Goal: Task Accomplishment & Management: Complete application form

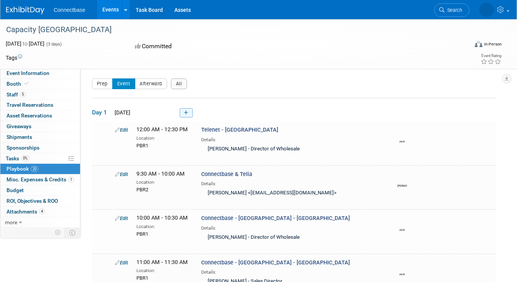
click at [187, 111] on icon at bounding box center [186, 113] width 4 height 5
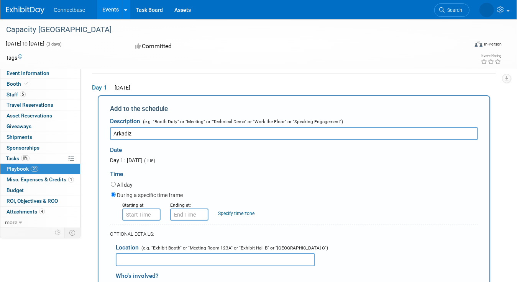
type input "Arkadiz"
click at [136, 214] on input "8:00 AM" at bounding box center [141, 215] width 38 height 12
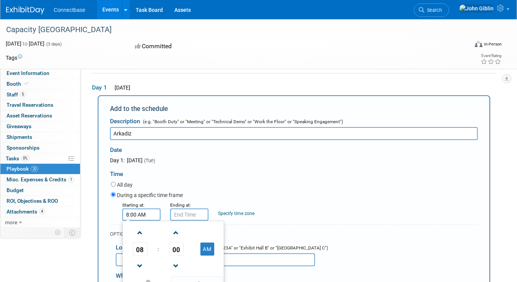
click at [175, 246] on span "00" at bounding box center [176, 249] width 15 height 14
click at [187, 252] on td "30" at bounding box center [185, 254] width 25 height 21
type input "8:30 AM"
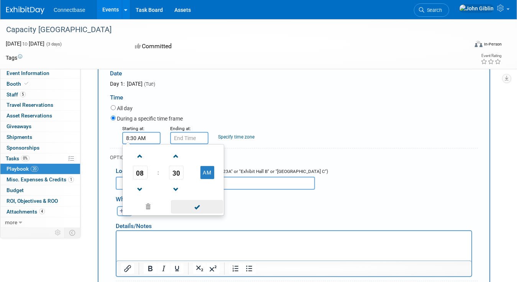
click at [211, 209] on span at bounding box center [197, 206] width 52 height 13
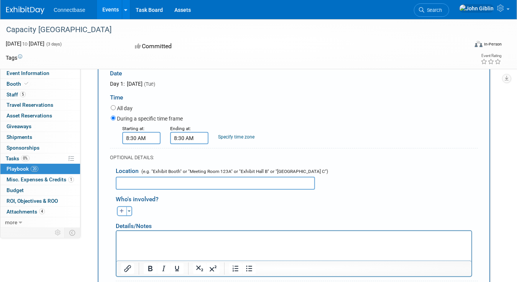
click at [180, 139] on input "8:30 AM" at bounding box center [189, 138] width 38 height 12
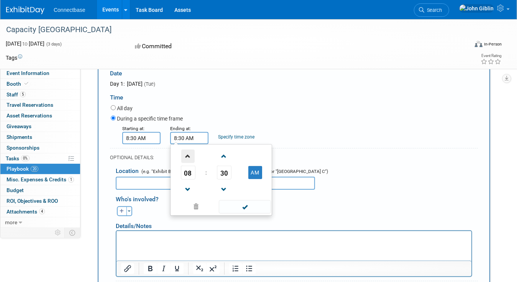
click at [191, 158] on span at bounding box center [187, 156] width 13 height 13
click at [227, 172] on span "30" at bounding box center [224, 173] width 15 height 14
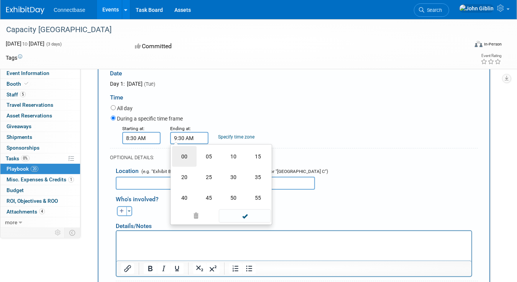
click at [183, 157] on td "00" at bounding box center [184, 156] width 25 height 21
type input "9:00 AM"
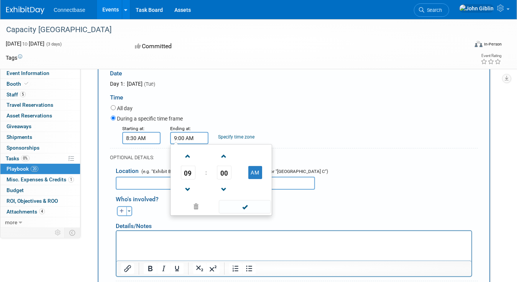
click at [347, 129] on div "Starting at: 8:30 AM Ending at: 9:00 AM 09 : 00 AM 12 01 02 03 04 05 06 07 08 0…" at bounding box center [294, 134] width 378 height 20
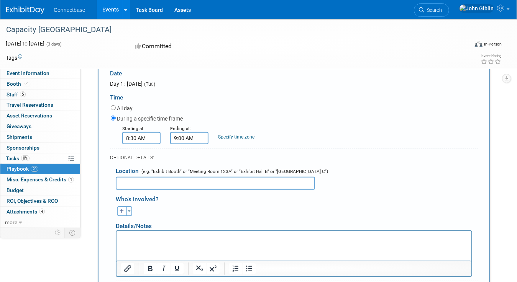
click at [181, 177] on input "text" at bounding box center [215, 183] width 199 height 13
type input "PBR2"
click at [129, 207] on button "Toggle Dropdown" at bounding box center [129, 211] width 6 height 10
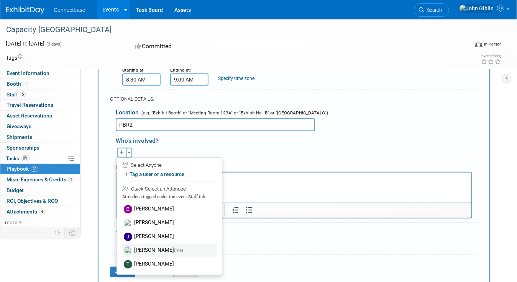
scroll to position [178, 0]
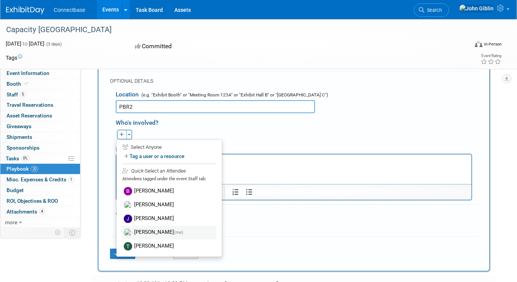
click at [149, 231] on label "[PERSON_NAME] (me)" at bounding box center [169, 233] width 95 height 14
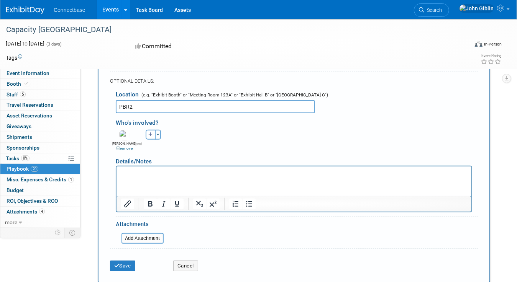
click at [138, 168] on html at bounding box center [293, 171] width 355 height 11
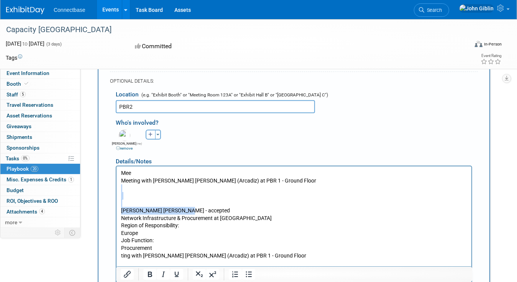
drag, startPoint x: 191, startPoint y: 211, endPoint x: 131, endPoint y: 187, distance: 64.4
click at [131, 187] on body "Mee Meeting with [PERSON_NAME] [PERSON_NAME] (Arcadiz) at PBR 1 - Ground Floor …" at bounding box center [293, 247] width 347 height 157
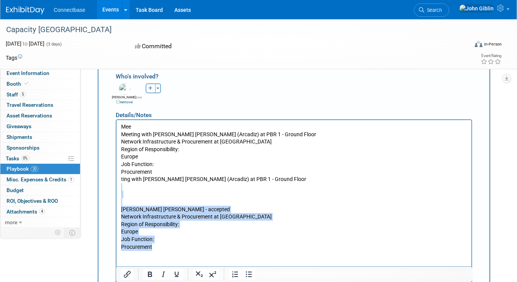
scroll to position [239, 0]
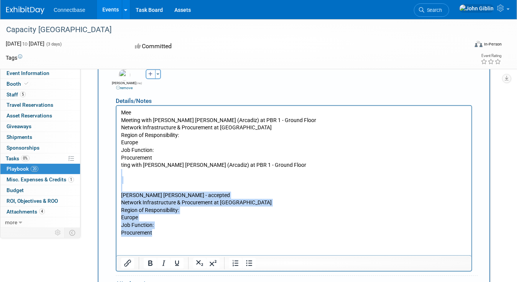
drag, startPoint x: 125, startPoint y: 174, endPoint x: 212, endPoint y: 233, distance: 105.2
click at [212, 235] on body "Mee Meeting with [PERSON_NAME] [PERSON_NAME] (Arcadiz) at PBR 1 - Ground Floor …" at bounding box center [293, 172] width 347 height 127
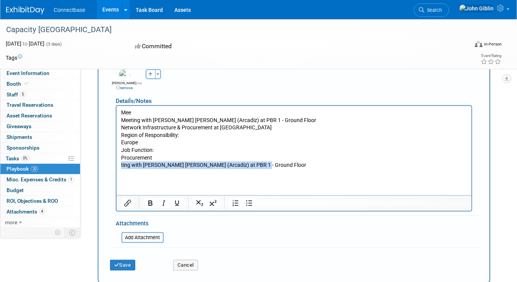
drag, startPoint x: 121, startPoint y: 165, endPoint x: 280, endPoint y: 167, distance: 159.3
click at [280, 167] on p "ting with [PERSON_NAME] [PERSON_NAME] (Arcadiz) at PBR 1 - Ground Floor" at bounding box center [294, 165] width 346 height 8
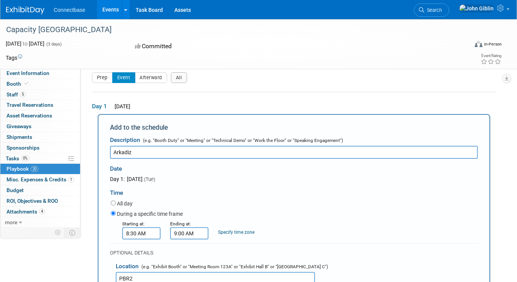
scroll to position [0, 0]
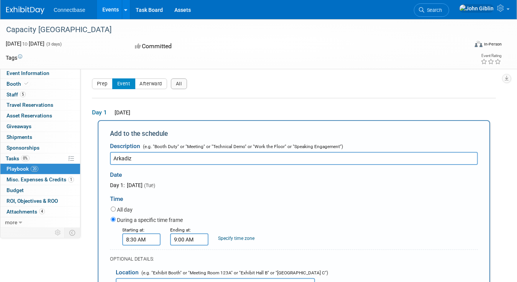
click at [166, 158] on input "Arkadiz" at bounding box center [294, 158] width 368 height 13
click at [162, 158] on input "Arkadiz -_Stein [PERSON_NAME]" at bounding box center [294, 158] width 368 height 13
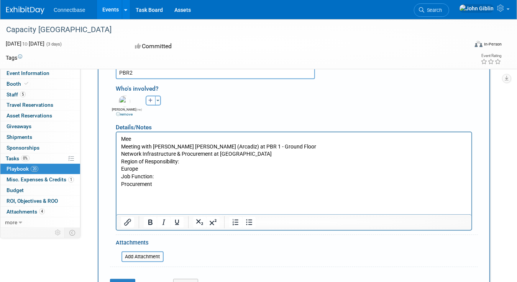
scroll to position [230, 0]
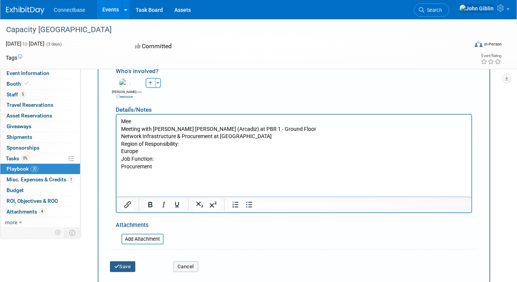
type input "Arkadiz -_Stein Delvaux"
click at [121, 264] on button "Save" at bounding box center [122, 267] width 25 height 11
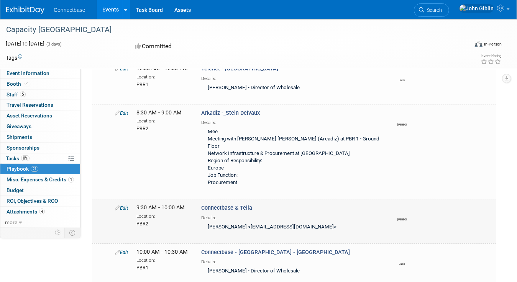
scroll to position [0, 0]
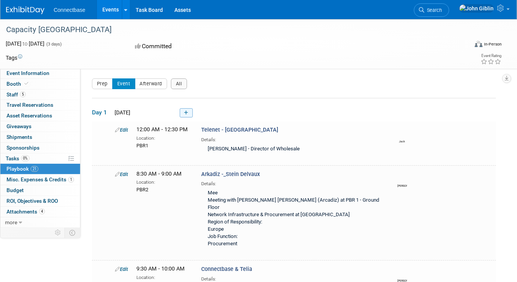
click at [187, 112] on icon at bounding box center [186, 113] width 4 height 5
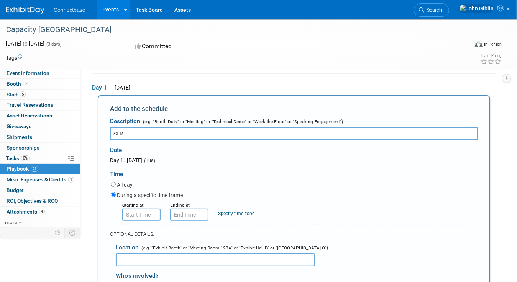
type input "SFR"
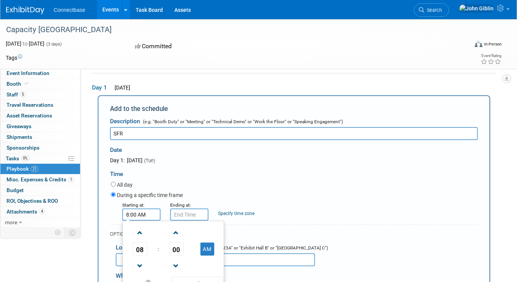
click at [152, 214] on input "8:00 AM" at bounding box center [141, 215] width 38 height 12
click at [141, 234] on span at bounding box center [139, 232] width 13 height 13
click at [178, 246] on span "00" at bounding box center [176, 249] width 15 height 14
click at [181, 250] on td "30" at bounding box center [185, 254] width 25 height 21
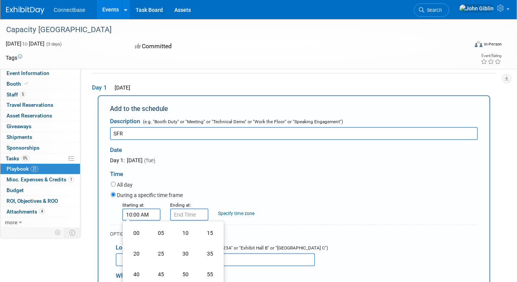
type input "10:30 AM"
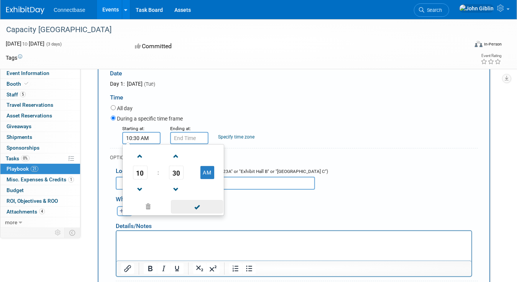
click at [202, 206] on span at bounding box center [197, 206] width 52 height 13
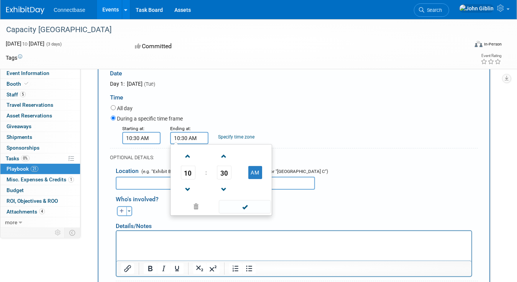
click at [186, 137] on input "10:30 AM" at bounding box center [189, 138] width 38 height 12
click at [188, 155] on span at bounding box center [187, 156] width 13 height 13
click at [225, 187] on span at bounding box center [223, 189] width 13 height 13
click at [226, 177] on span "29" at bounding box center [224, 173] width 15 height 14
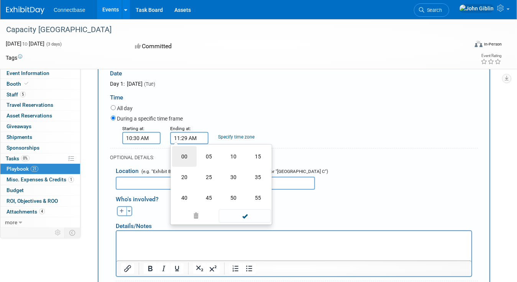
click at [187, 156] on td "00" at bounding box center [184, 156] width 25 height 21
type input "11:00 AM"
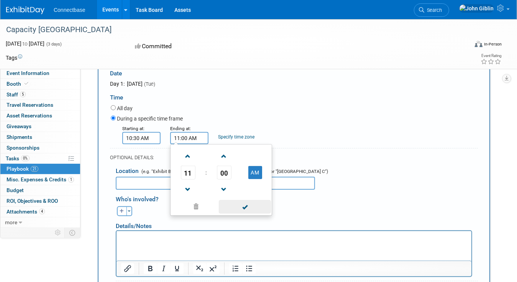
click at [244, 207] on span at bounding box center [245, 206] width 52 height 13
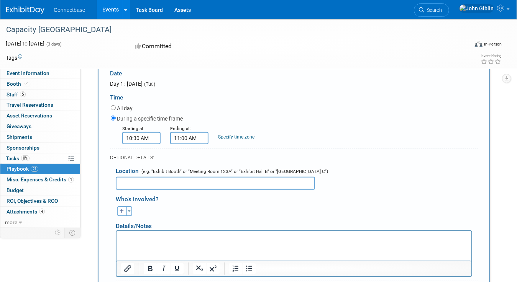
click at [129, 180] on input "text" at bounding box center [215, 183] width 199 height 13
type input "PBR2"
click at [128, 211] on span "button" at bounding box center [128, 212] width 3 height 2
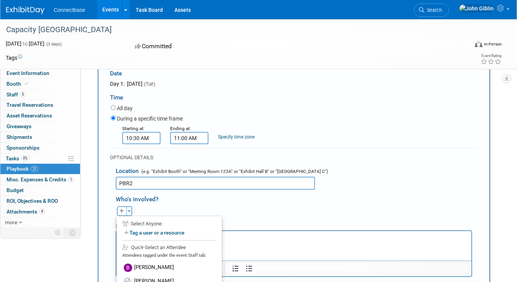
scroll to position [140, 0]
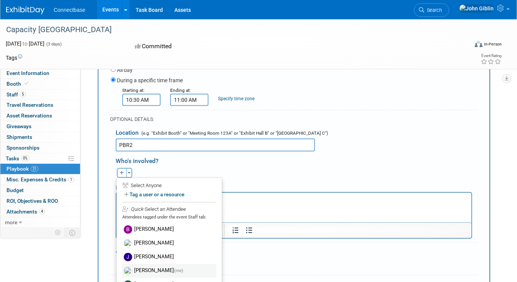
click at [150, 265] on label "[PERSON_NAME] (me)" at bounding box center [169, 271] width 95 height 14
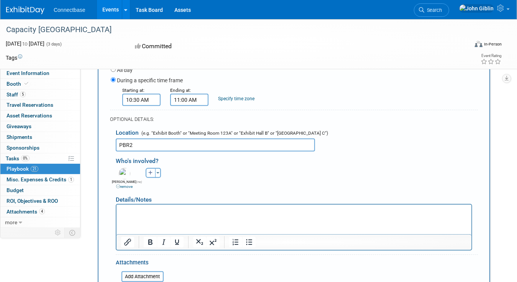
click at [152, 171] on icon "button" at bounding box center [150, 173] width 5 height 5
select select
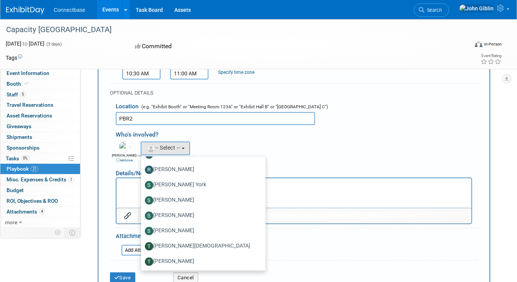
scroll to position [178, 0]
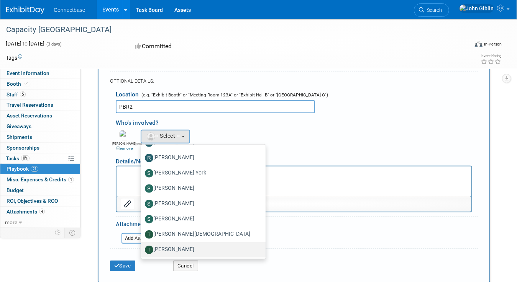
click at [172, 245] on label "[PERSON_NAME]" at bounding box center [201, 250] width 113 height 12
click at [142, 247] on input "[PERSON_NAME]" at bounding box center [139, 249] width 5 height 5
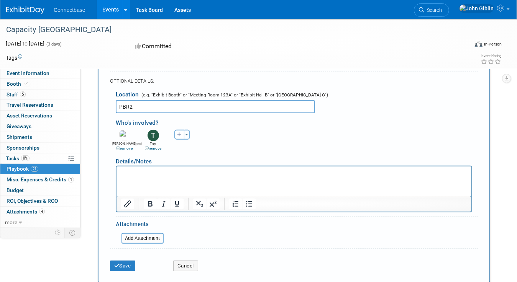
click at [174, 173] on p "Rich Text Area. Press ALT-0 for help." at bounding box center [294, 173] width 346 height 8
drag, startPoint x: 157, startPoint y: 171, endPoint x: 146, endPoint y: 174, distance: 11.4
click at [146, 174] on p "SFR is the 4th" at bounding box center [294, 173] width 346 height 8
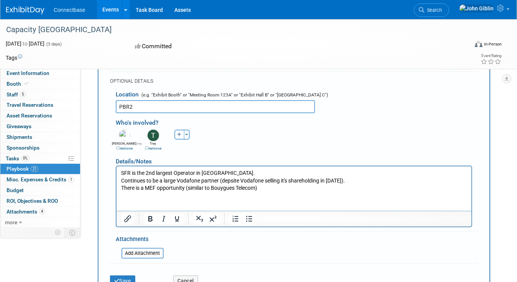
scroll to position [216, 0]
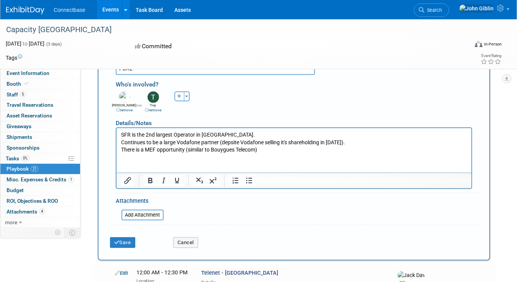
click at [149, 154] on html "SFR is the 2nd largest Operator in [GEOGRAPHIC_DATA]. Continues to be a large V…" at bounding box center [293, 141] width 355 height 26
click at [278, 150] on p "There is a MEF opportunity (similar to Bouygues Telecom)" at bounding box center [294, 150] width 346 height 8
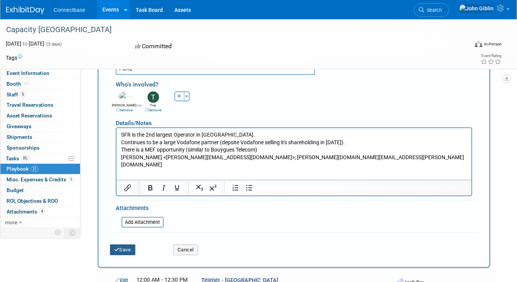
click at [124, 247] on button "Save" at bounding box center [122, 250] width 25 height 11
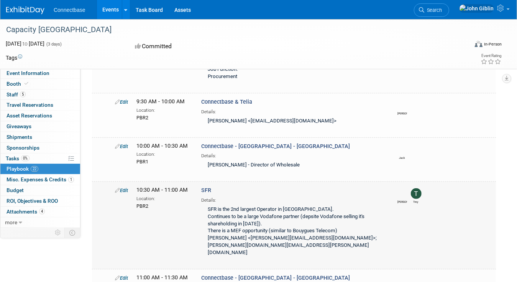
scroll to position [129, 0]
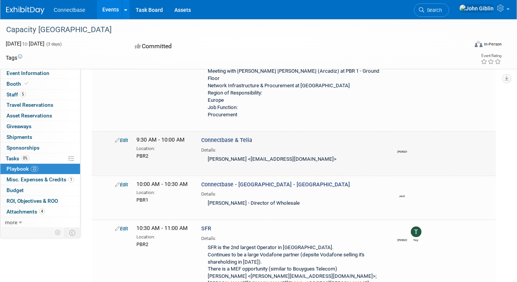
click at [119, 138] on icon at bounding box center [117, 140] width 5 height 5
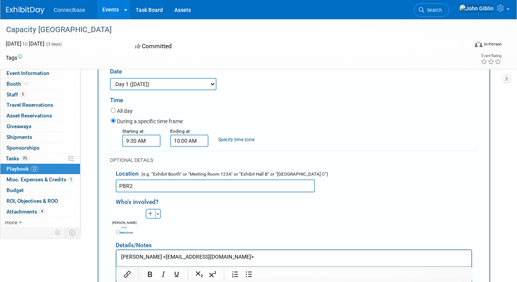
scroll to position [279, 0]
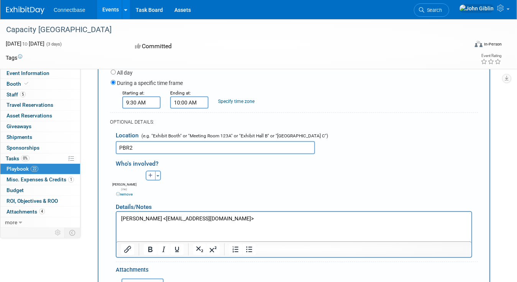
click at [271, 215] on p "[PERSON_NAME] <[EMAIL_ADDRESS][DOMAIN_NAME]>" at bounding box center [294, 219] width 346 height 8
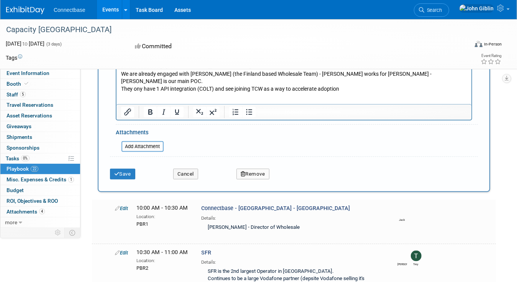
scroll to position [432, 0]
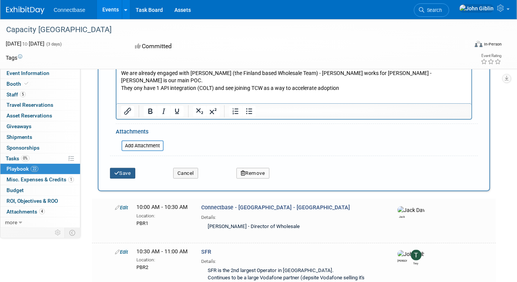
click at [125, 168] on button "Save" at bounding box center [122, 173] width 25 height 11
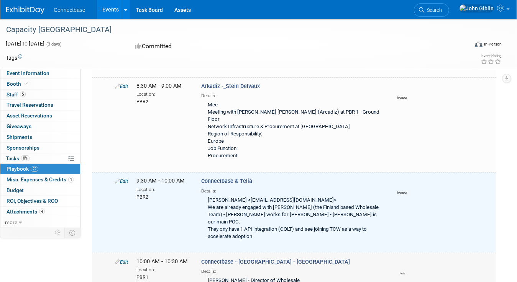
scroll to position [3, 0]
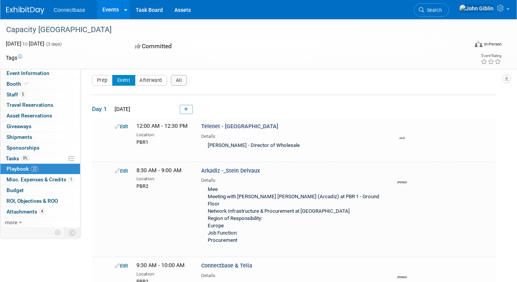
click at [121, 170] on link "Edit" at bounding box center [121, 171] width 13 height 6
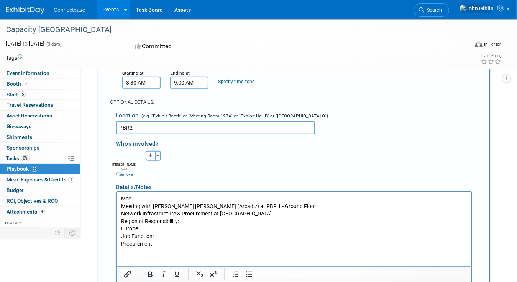
scroll to position [230, 0]
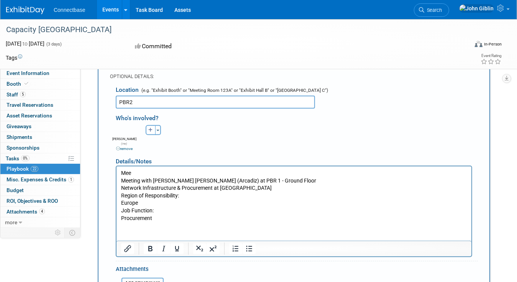
click at [167, 216] on p "Mee Meeting with [PERSON_NAME] [PERSON_NAME] (Arcadiz) at PBR 1 - Ground Floor …" at bounding box center [294, 195] width 346 height 52
drag, startPoint x: 139, startPoint y: 175, endPoint x: 122, endPoint y: 172, distance: 17.1
click at [122, 172] on p "Mee Meeting with [PERSON_NAME] [PERSON_NAME] (Arcadiz) at PBR 1 - Ground Floor …" at bounding box center [294, 195] width 346 height 52
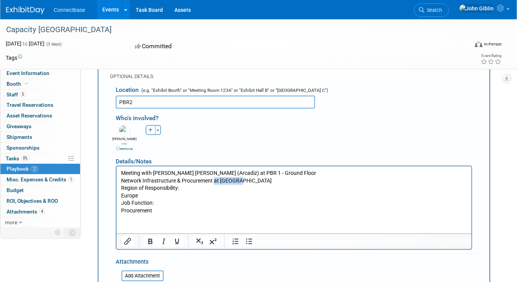
drag, startPoint x: 212, startPoint y: 178, endPoint x: 262, endPoint y: 181, distance: 49.9
click at [262, 181] on p "Meeting with [PERSON_NAME] [PERSON_NAME] (Arcadiz) at PBR 1 - Ground Floor Netw…" at bounding box center [294, 191] width 346 height 45
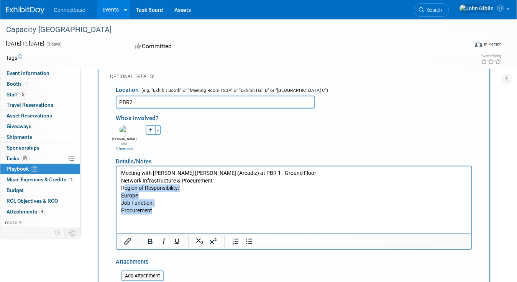
drag, startPoint x: 123, startPoint y: 188, endPoint x: 171, endPoint y: 212, distance: 53.9
click at [171, 212] on p "Meeting with [PERSON_NAME] [PERSON_NAME] (Arcadiz) at PBR 1 - Ground Floor Netw…" at bounding box center [294, 191] width 346 height 45
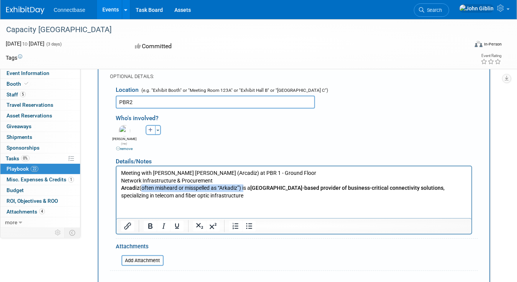
drag, startPoint x: 141, startPoint y: 188, endPoint x: 245, endPoint y: 188, distance: 104.1
click at [245, 188] on p "Arcadiz (often misheard or misspelled as “Arkadiz”) is a [GEOGRAPHIC_DATA]-base…" at bounding box center [294, 191] width 346 height 15
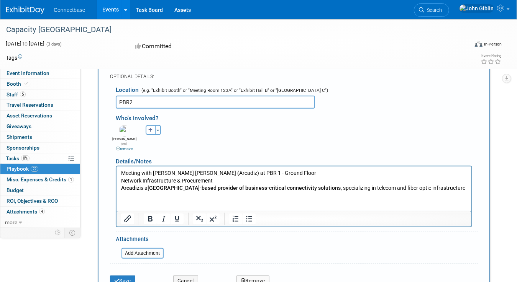
click at [448, 188] on p "Arcadiz is a [GEOGRAPHIC_DATA]-based provider of business-critical connectivity…" at bounding box center [294, 188] width 346 height 8
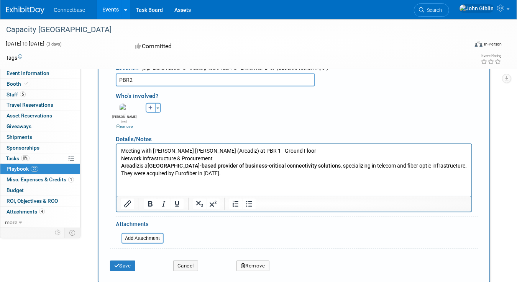
scroll to position [268, 0]
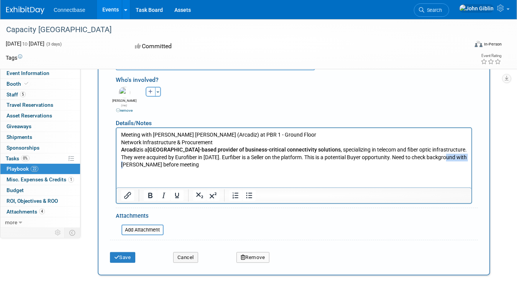
drag, startPoint x: 421, startPoint y: 156, endPoint x: 449, endPoint y: 157, distance: 28.3
click at [449, 157] on p "Arcadiz is a [GEOGRAPHIC_DATA]-based provider of business-critical connectivity…" at bounding box center [294, 157] width 346 height 23
drag, startPoint x: 387, startPoint y: 155, endPoint x: 393, endPoint y: 159, distance: 6.9
click at [387, 155] on p "Arcadiz is a [GEOGRAPHIC_DATA]-based provider of business-critical connectivity…" at bounding box center [294, 157] width 346 height 23
click at [444, 157] on p "Arcadiz is a [GEOGRAPHIC_DATA]-based provider of business-critical connectivity…" at bounding box center [294, 157] width 346 height 23
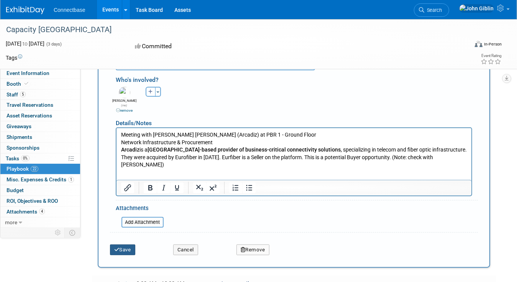
click at [122, 245] on button "Save" at bounding box center [122, 250] width 25 height 11
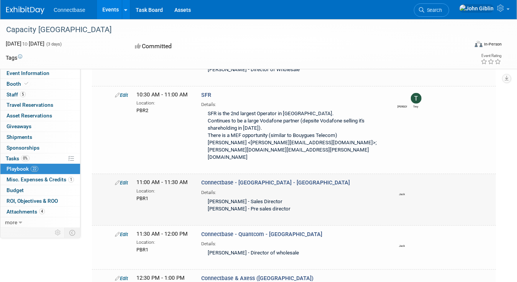
scroll to position [345, 0]
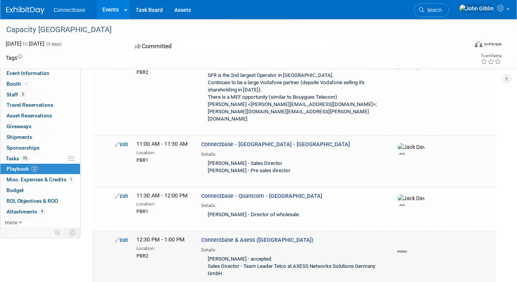
click at [116, 238] on icon at bounding box center [117, 240] width 5 height 5
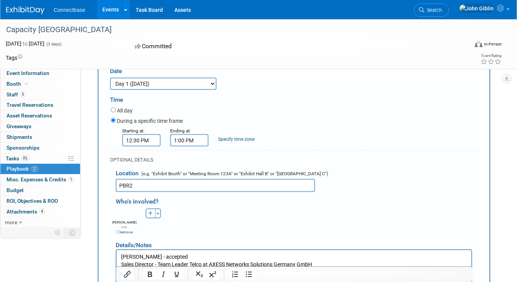
scroll to position [602, 0]
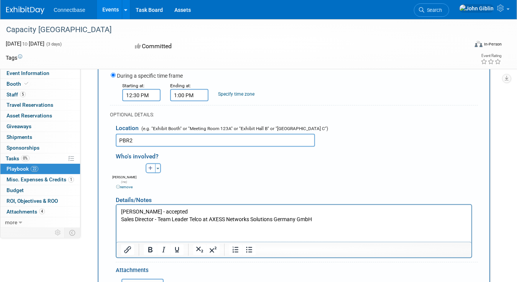
click at [159, 218] on p "[PERSON_NAME] - accepted Sales Director - Team Leader Telco at AXESS Networks S…" at bounding box center [294, 215] width 346 height 15
drag, startPoint x: 159, startPoint y: 217, endPoint x: 204, endPoint y: 217, distance: 45.6
click at [204, 217] on p "[PERSON_NAME] - accepted Sales Director - Team Leader Telco at AXESS Networks S…" at bounding box center [294, 215] width 346 height 15
drag, startPoint x: 184, startPoint y: 209, endPoint x: 160, endPoint y: 210, distance: 24.1
click at [160, 210] on p "[PERSON_NAME] - accepted Sales Director - Team Leader Telco at AXESS Networks S…" at bounding box center [294, 215] width 346 height 15
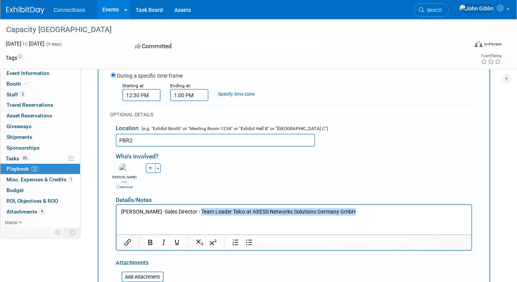
drag, startPoint x: 198, startPoint y: 211, endPoint x: 361, endPoint y: 211, distance: 163.9
click at [361, 211] on p "[PERSON_NAME] - Sales Director - Team Leader Telco at AXESS Networks Solutions …" at bounding box center [294, 212] width 346 height 8
click at [146, 216] on html "[PERSON_NAME] - Sales Director -" at bounding box center [293, 210] width 355 height 11
click at [204, 208] on p "[PERSON_NAME] - Sales Director -" at bounding box center [294, 212] width 346 height 8
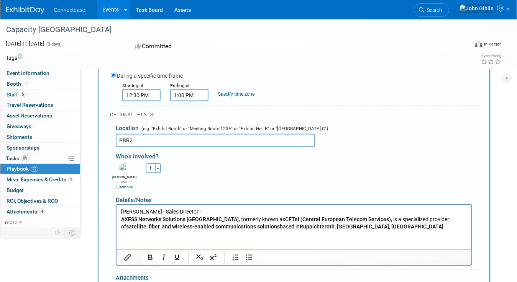
click at [194, 209] on p "[PERSON_NAME] - Sales Director -" at bounding box center [294, 212] width 346 height 8
click at [443, 226] on p "AXESS Networks Solutions [GEOGRAPHIC_DATA] , formerly known as CETel (Central E…" at bounding box center [294, 223] width 346 height 15
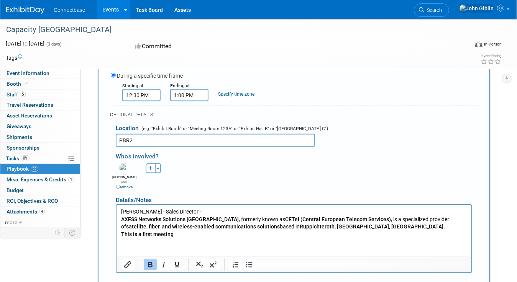
click at [151, 232] on b "This is a first meeting" at bounding box center [147, 234] width 52 height 6
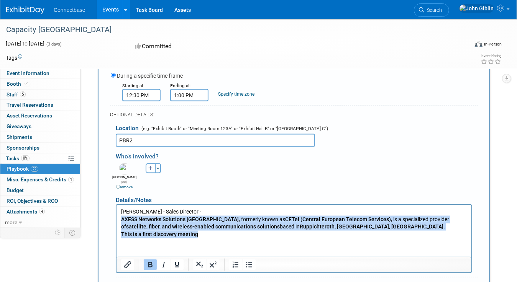
drag, startPoint x: 199, startPoint y: 234, endPoint x: 115, endPoint y: 219, distance: 85.2
click at [116, 219] on html "[PERSON_NAME] - Sales Director - AXESS Networks Solutions [GEOGRAPHIC_DATA] , f…" at bounding box center [293, 221] width 355 height 33
click at [147, 260] on icon "Bold" at bounding box center [149, 264] width 9 height 9
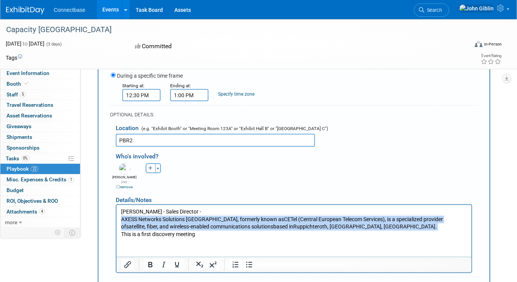
click at [199, 237] on p "This is a first discovery meeting" at bounding box center [294, 234] width 346 height 8
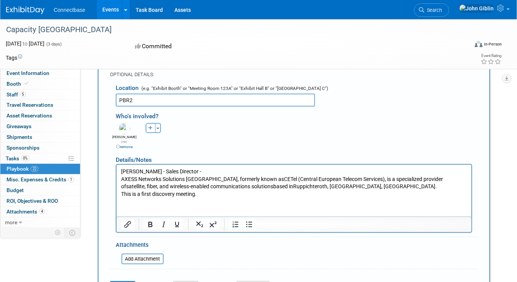
scroll to position [640, 0]
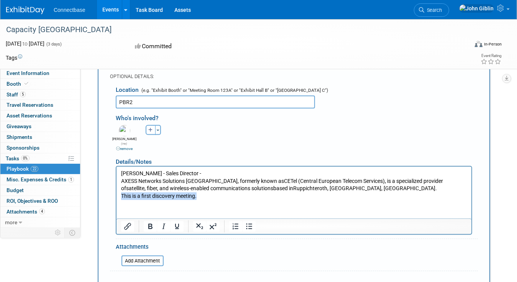
drag, startPoint x: 201, startPoint y: 195, endPoint x: 120, endPoint y: 195, distance: 80.4
click at [121, 195] on p "This is a first discovery meeting." at bounding box center [294, 196] width 346 height 8
copy p "This is a first discovery meeting."
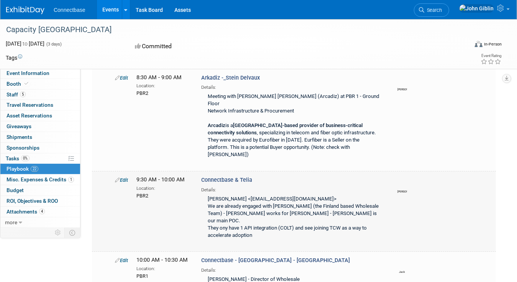
scroll to position [20, 0]
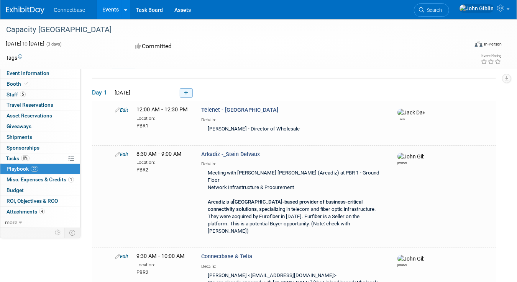
click at [186, 94] on icon at bounding box center [186, 93] width 4 height 5
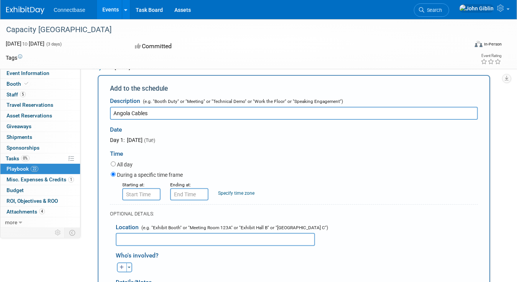
scroll to position [63, 0]
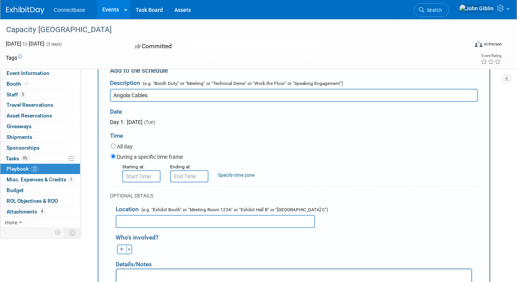
type input "Angola Cables"
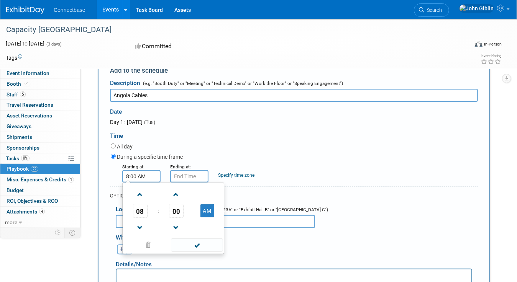
click at [137, 177] on input "8:00 AM" at bounding box center [141, 176] width 38 height 12
click at [140, 195] on span at bounding box center [139, 194] width 13 height 13
click at [178, 206] on span "00" at bounding box center [176, 211] width 15 height 14
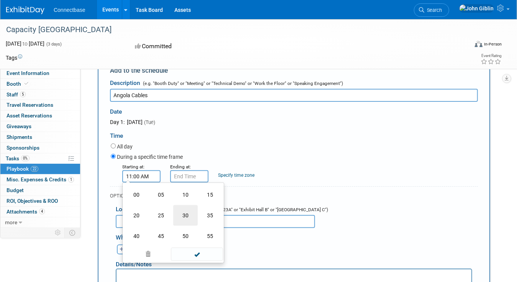
drag, startPoint x: 182, startPoint y: 214, endPoint x: 195, endPoint y: 216, distance: 12.7
click at [182, 214] on td "30" at bounding box center [185, 215] width 25 height 21
type input "11:30 AM"
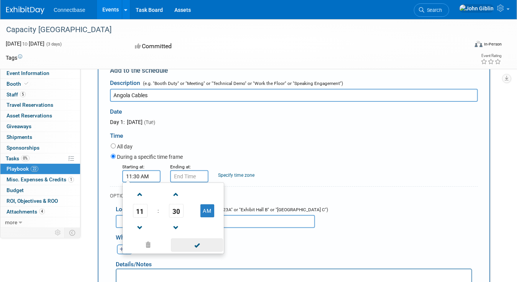
click at [203, 244] on span at bounding box center [197, 245] width 52 height 13
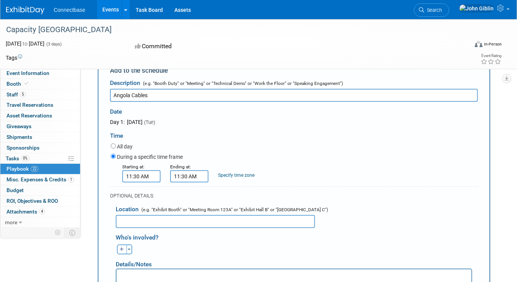
click at [180, 177] on input "11:30 AM" at bounding box center [189, 176] width 38 height 12
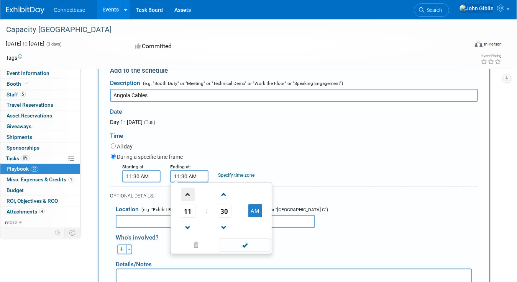
click at [187, 196] on span at bounding box center [187, 194] width 13 height 13
click at [223, 215] on span "30" at bounding box center [224, 211] width 15 height 14
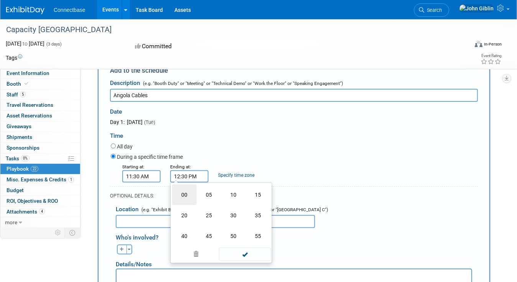
click at [185, 195] on td "00" at bounding box center [184, 195] width 25 height 21
type input "12:00 PM"
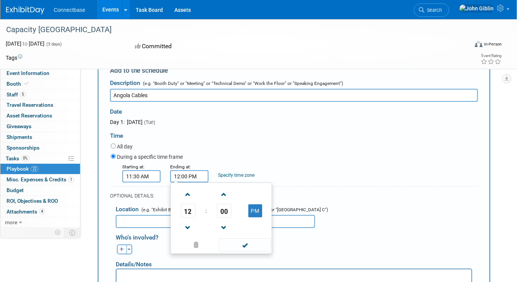
click at [320, 156] on div "During a specific time frame" at bounding box center [294, 157] width 367 height 10
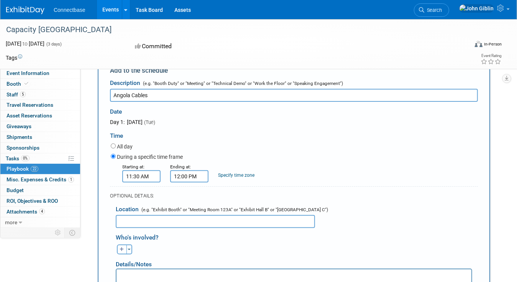
click at [170, 216] on input "text" at bounding box center [215, 221] width 199 height 13
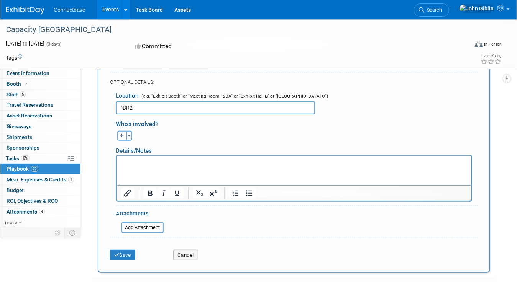
scroll to position [178, 0]
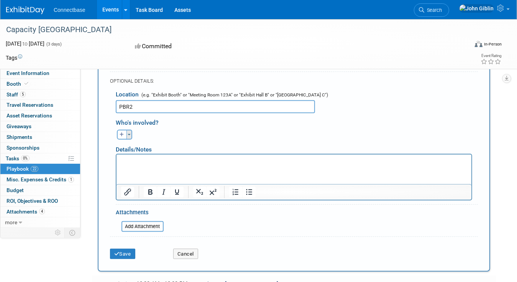
type input "PBR2"
click at [129, 134] on button "Toggle Dropdown" at bounding box center [129, 135] width 6 height 10
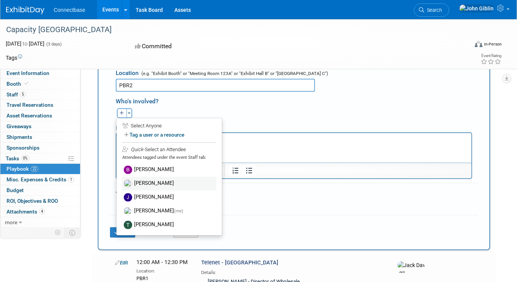
scroll to position [216, 0]
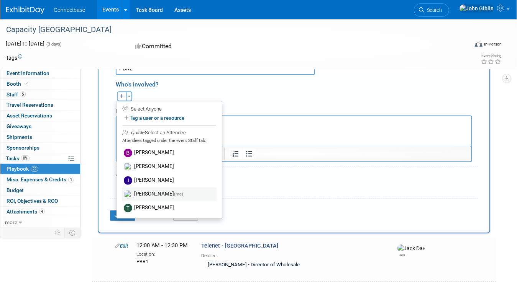
click at [152, 193] on label "[PERSON_NAME] (me)" at bounding box center [169, 195] width 95 height 14
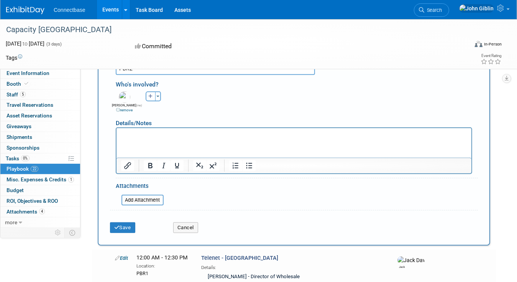
click at [142, 130] on html at bounding box center [293, 133] width 355 height 11
click at [147, 139] on html "[PERSON_NAME] CCO. [PERSON_NAME] Carvahol CMO" at bounding box center [293, 133] width 355 height 11
click at [236, 134] on p "[PERSON_NAME] CCO. [PERSON_NAME] Carvahol CMO" at bounding box center [294, 135] width 346 height 8
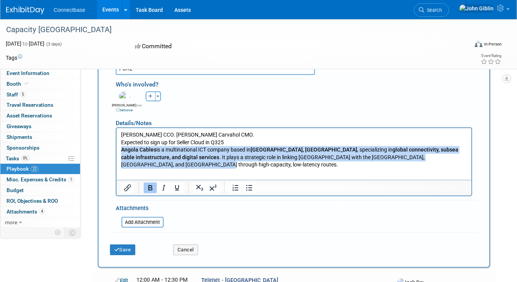
drag, startPoint x: 412, startPoint y: 158, endPoint x: 119, endPoint y: 151, distance: 293.7
click at [119, 151] on html "[PERSON_NAME] CCO. [PERSON_NAME] Carvahol CMO. Expected to sign up for Seller C…" at bounding box center [293, 148] width 355 height 41
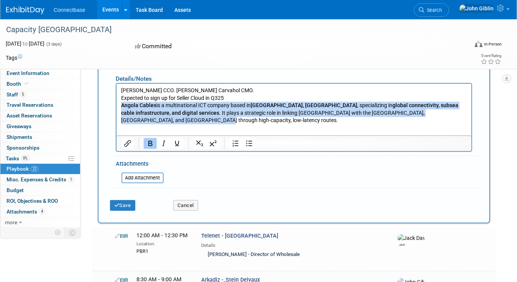
scroll to position [293, 0]
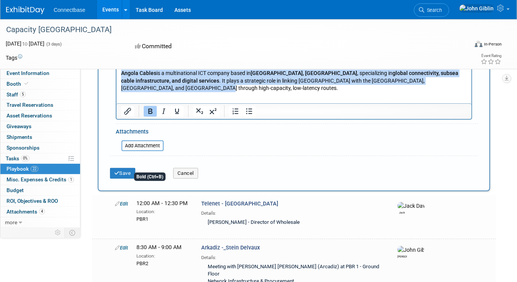
click at [149, 111] on icon "Bold" at bounding box center [149, 111] width 9 height 9
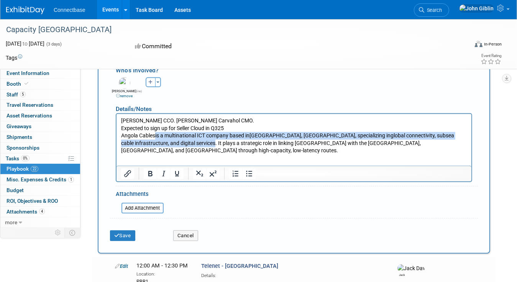
scroll to position [216, 0]
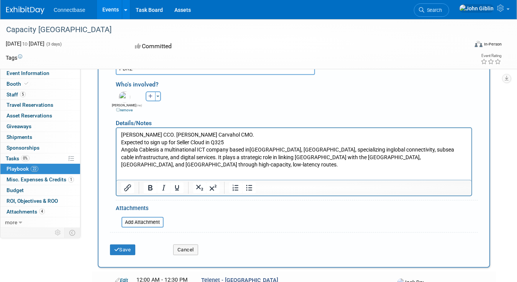
click at [173, 168] on html "[PERSON_NAME] CCO. [PERSON_NAME] Carvahol CMO. Expected to sign up for Seller C…" at bounding box center [293, 148] width 355 height 41
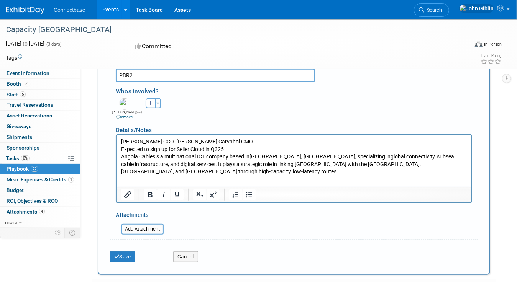
scroll to position [255, 0]
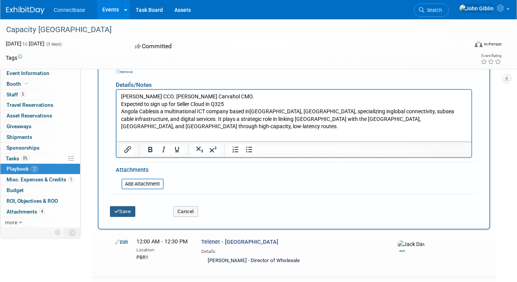
click at [129, 206] on button "Save" at bounding box center [122, 211] width 25 height 11
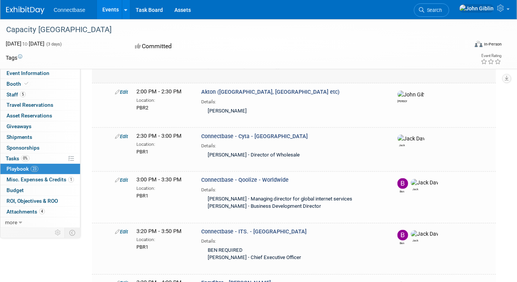
scroll to position [747, 0]
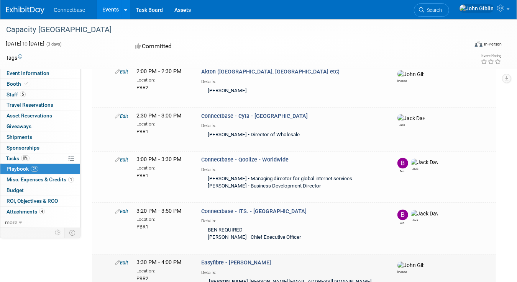
click at [119, 261] on icon at bounding box center [117, 263] width 5 height 5
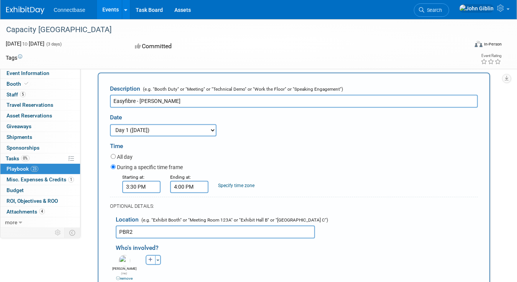
scroll to position [972, 0]
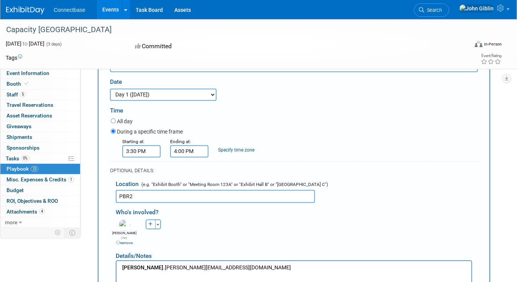
click at [207, 267] on p "[PERSON_NAME] .[PERSON_NAME][EMAIL_ADDRESS][DOMAIN_NAME]" at bounding box center [294, 268] width 346 height 8
drag, startPoint x: 180, startPoint y: 281, endPoint x: 120, endPoint y: 283, distance: 60.6
click at [120, 282] on body "[PERSON_NAME] .[PERSON_NAME][EMAIL_ADDRESS][DOMAIN_NAME] The Denmark division o…" at bounding box center [293, 279] width 347 height 30
click at [147, 281] on p "Easy Fibre is part of a broader Nordic and European collaboration known as Easy…" at bounding box center [294, 286] width 346 height 15
drag, startPoint x: 247, startPoint y: 292, endPoint x: 293, endPoint y: 288, distance: 46.5
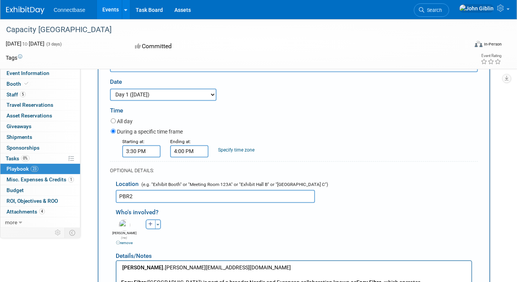
click at [247, 282] on p "Easy Fibre ([GEOGRAPHIC_DATA]) is part of a broader Nordic and European collabo…" at bounding box center [294, 286] width 346 height 15
click at [193, 273] on p "Rich Text Area. Press ALT-0 for help." at bounding box center [294, 275] width 346 height 8
click at [136, 281] on b "Senior Advisor to Easy Fibre Group" at bounding box center [178, 282] width 84 height 6
click at [249, 273] on p "[PERSON_NAME] - Senior Advisor to Easy Fibre Group" at bounding box center [294, 275] width 346 height 8
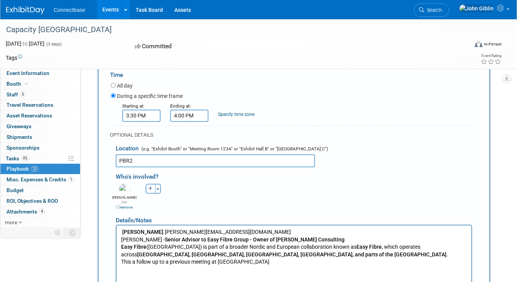
scroll to position [1087, 0]
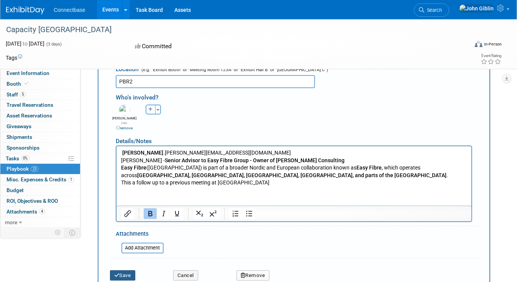
click at [128, 270] on button "Save" at bounding box center [122, 275] width 25 height 11
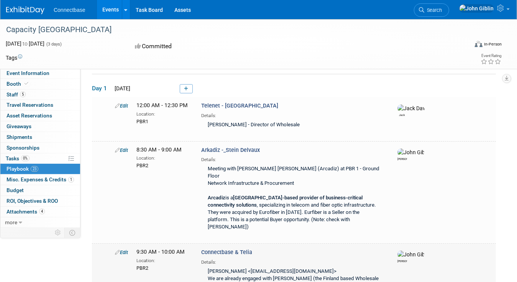
scroll to position [0, 0]
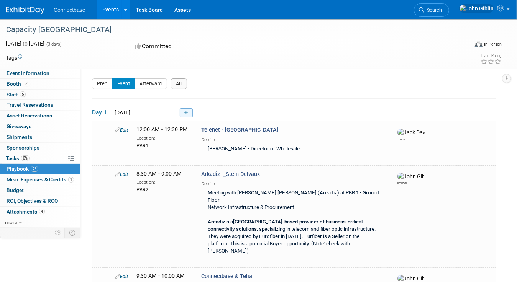
click at [186, 111] on icon at bounding box center [186, 113] width 4 height 5
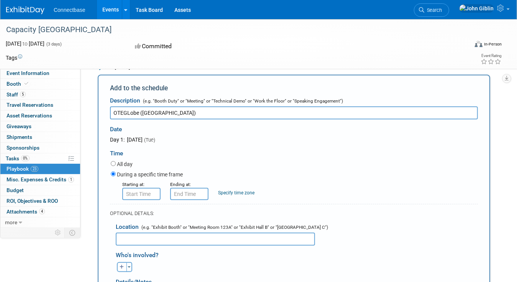
scroll to position [63, 0]
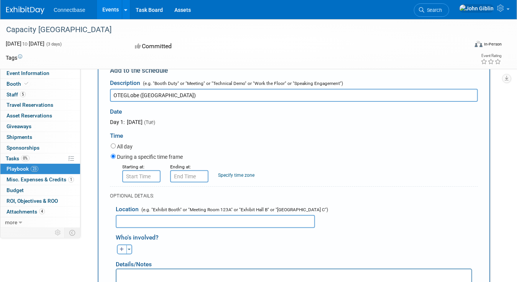
type input "OTEGLobe ([GEOGRAPHIC_DATA])"
click at [134, 178] on input "8:00 AM" at bounding box center [141, 176] width 38 height 12
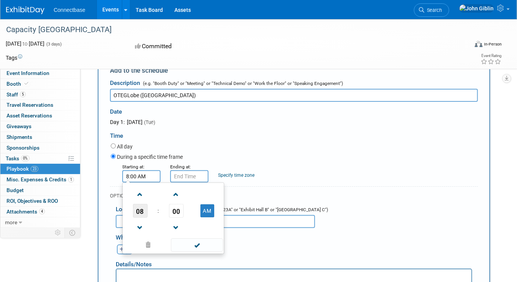
click at [139, 207] on span "08" at bounding box center [140, 211] width 15 height 14
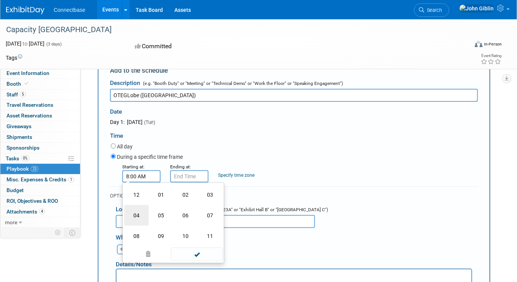
click at [137, 214] on td "04" at bounding box center [136, 215] width 25 height 21
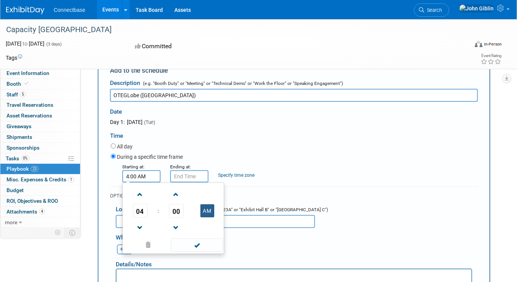
click at [208, 209] on button "AM" at bounding box center [207, 210] width 14 height 13
click at [175, 207] on span "00" at bounding box center [176, 211] width 15 height 14
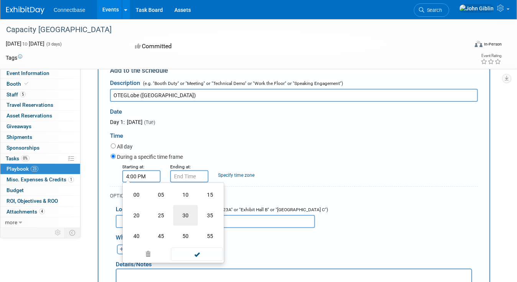
click at [180, 213] on td "30" at bounding box center [185, 215] width 25 height 21
type input "4:30 PM"
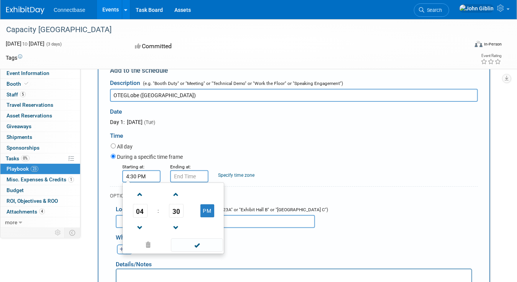
click at [195, 245] on span at bounding box center [197, 245] width 52 height 13
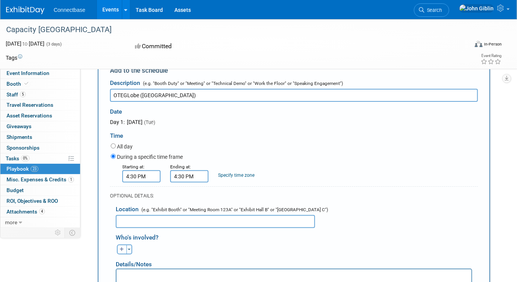
click at [182, 175] on input "4:30 PM" at bounding box center [189, 176] width 38 height 12
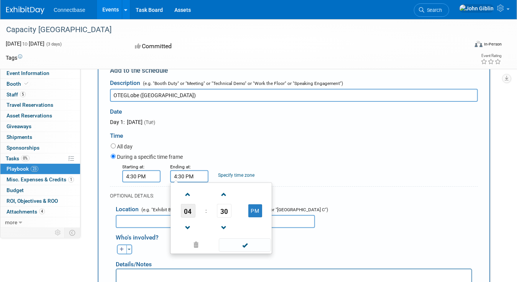
click at [188, 212] on span "04" at bounding box center [188, 211] width 15 height 14
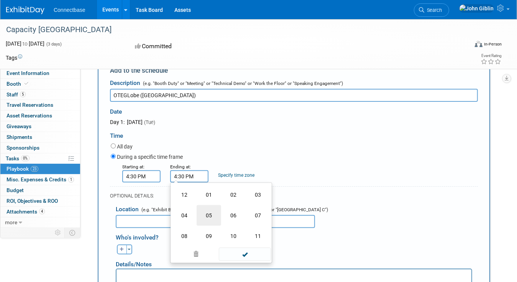
click at [203, 213] on td "05" at bounding box center [208, 215] width 25 height 21
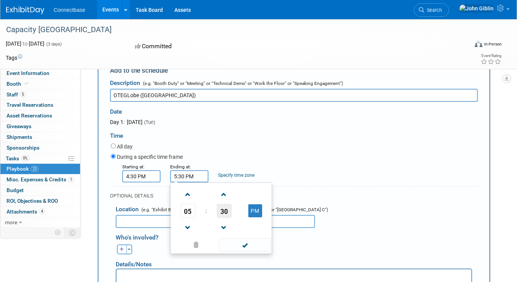
click at [228, 211] on span "30" at bounding box center [224, 211] width 15 height 14
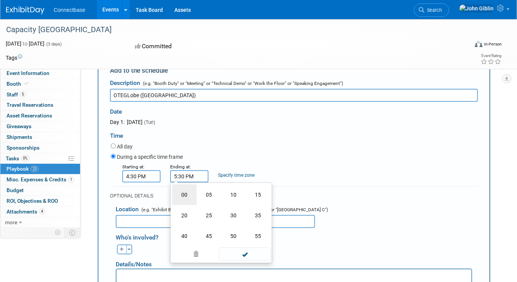
click at [184, 193] on td "00" at bounding box center [184, 195] width 25 height 21
type input "5:00 PM"
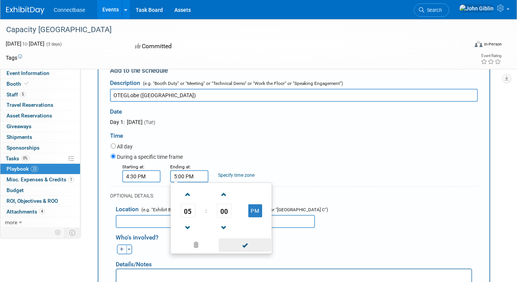
click at [244, 242] on span at bounding box center [245, 245] width 52 height 13
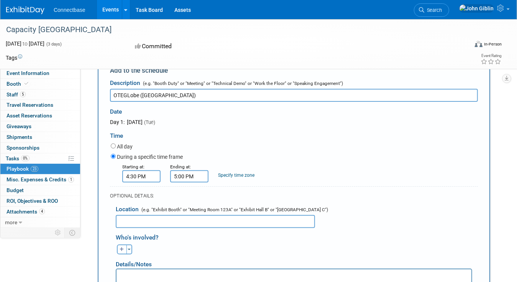
click at [181, 219] on input "text" at bounding box center [215, 221] width 199 height 13
paste input "OTEGLOBE Meeting [GEOGRAPHIC_DATA], Level 2"
type input "OTEGLOBE Meeting [GEOGRAPHIC_DATA], Level 2"
click at [121, 250] on button "button" at bounding box center [122, 250] width 10 height 10
select select
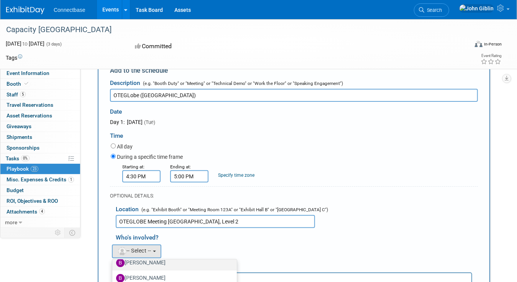
scroll to position [0, 0]
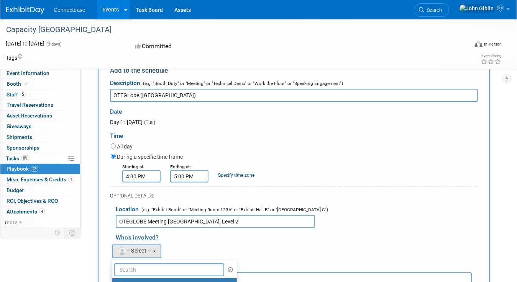
click at [129, 265] on input "text" at bounding box center [169, 269] width 110 height 13
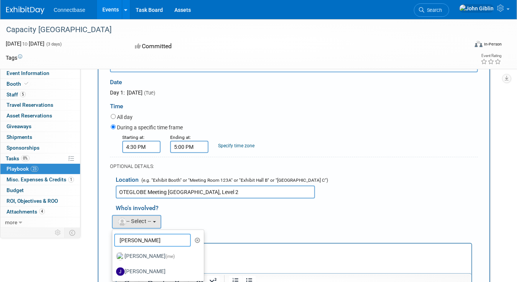
scroll to position [140, 0]
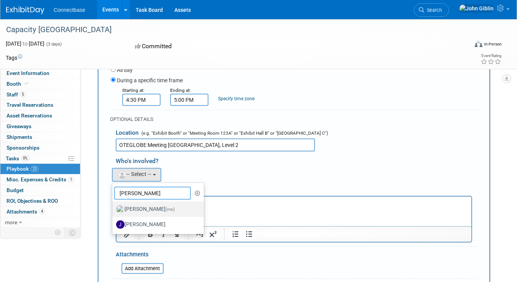
type input "[PERSON_NAME]"
click at [129, 207] on label "[PERSON_NAME] (me)" at bounding box center [156, 209] width 80 height 12
click at [113, 207] on input "[PERSON_NAME] (me)" at bounding box center [110, 208] width 5 height 5
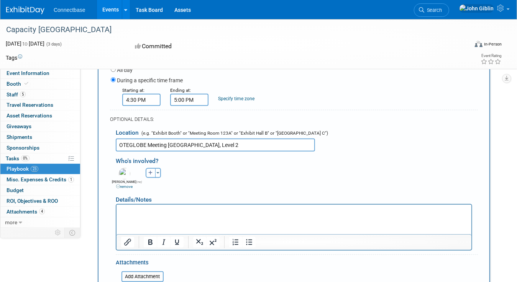
click at [150, 172] on icon "button" at bounding box center [150, 173] width 5 height 5
select select
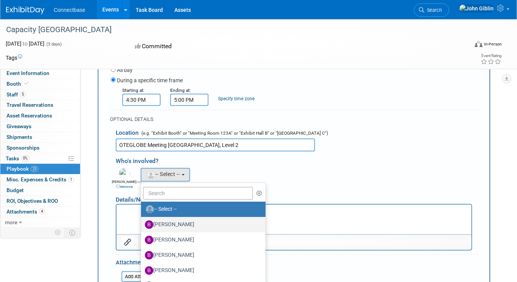
click at [157, 221] on label "[PERSON_NAME]" at bounding box center [201, 225] width 113 height 12
click at [142, 221] on input "[PERSON_NAME]" at bounding box center [139, 223] width 5 height 5
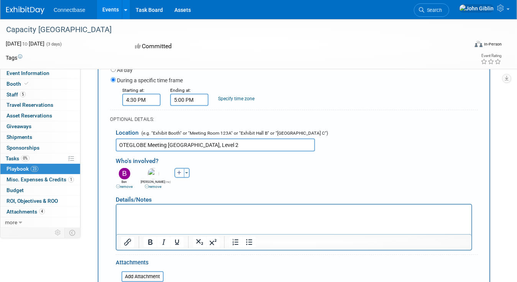
click at [188, 214] on p "Rich Text Area. Press ALT-0 for help." at bounding box center [294, 212] width 346 height 8
paste body "Rich Text Area. Press ALT-0 for help."
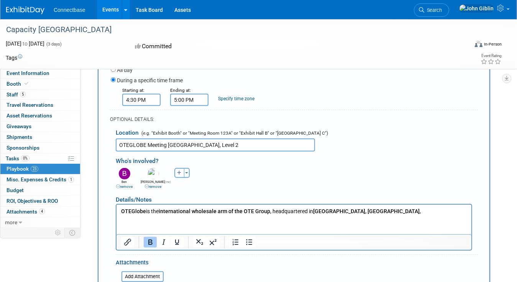
click at [354, 208] on p "OTEGlobe is the international wholesale arm of the OTE Group , headquartered in…" at bounding box center [294, 212] width 346 height 8
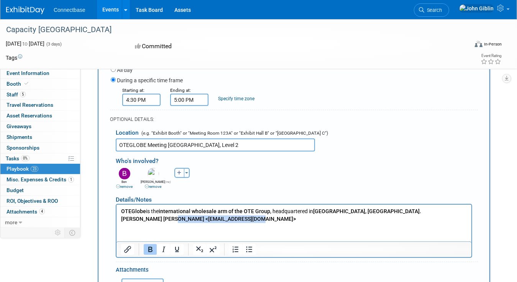
drag, startPoint x: 173, startPoint y: 218, endPoint x: 350, endPoint y: 209, distance: 177.9
click at [342, 217] on p "[PERSON_NAME] [PERSON_NAME] <[EMAIL_ADDRESS][DOMAIN_NAME]>" at bounding box center [294, 219] width 346 height 8
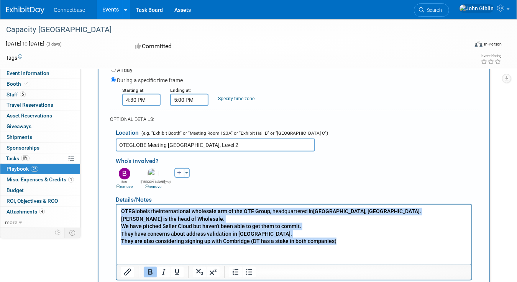
drag, startPoint x: 337, startPoint y: 240, endPoint x: 119, endPoint y: 209, distance: 220.8
click at [119, 209] on html "OTEGlobe is the international wholesale arm of the OTE Group , headquartered in…" at bounding box center [293, 224] width 355 height 41
click at [152, 271] on icon "Bold" at bounding box center [149, 272] width 9 height 9
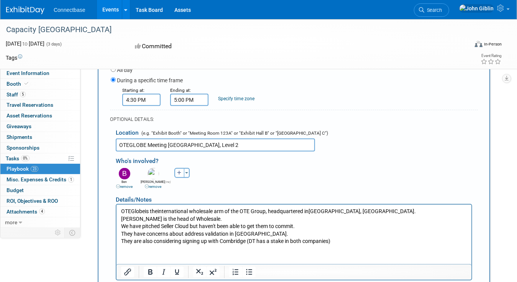
click at [270, 245] on html "OTEGlobe is the international wholesale arm of the OTE Group , headquartered in…" at bounding box center [293, 224] width 355 height 41
drag, startPoint x: 140, startPoint y: 242, endPoint x: 135, endPoint y: 242, distance: 5.4
click at [135, 242] on p "They are also considering signing up with Combridge (DT has a stake in both com…" at bounding box center [294, 241] width 346 height 8
click at [337, 240] on p "They are also considering signing up with Combridge (DT has a stake in both com…" at bounding box center [294, 241] width 346 height 8
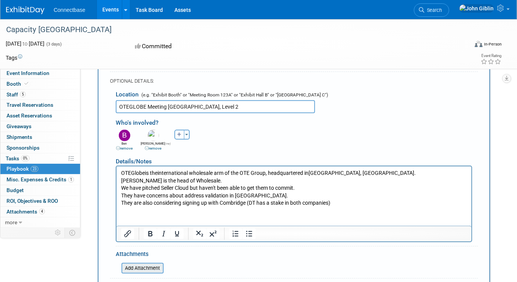
click at [141, 266] on input "file" at bounding box center [117, 268] width 91 height 9
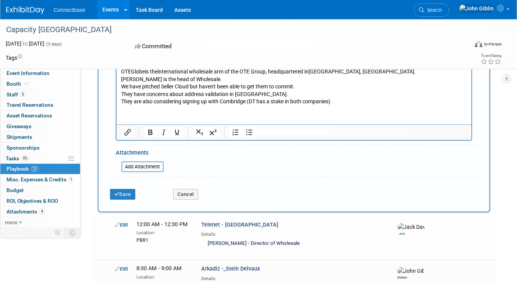
scroll to position [293, 0]
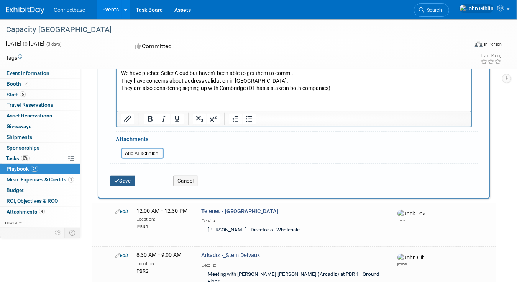
click at [125, 177] on button "Save" at bounding box center [122, 181] width 25 height 11
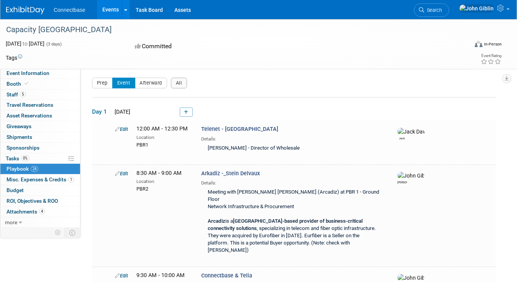
scroll to position [0, 0]
click at [185, 111] on icon at bounding box center [186, 113] width 4 height 5
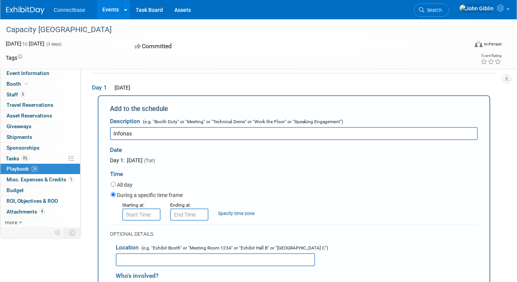
type input "Infonas"
click at [152, 213] on input "8:00 AM" at bounding box center [141, 215] width 38 height 12
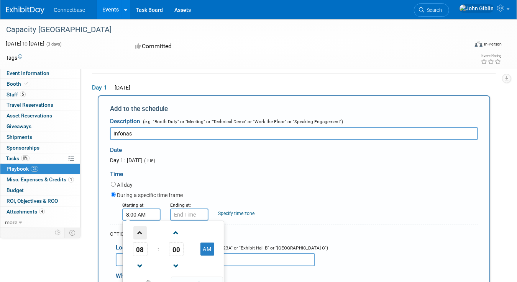
click at [141, 232] on span at bounding box center [139, 232] width 13 height 13
click at [140, 248] on span "09" at bounding box center [140, 249] width 15 height 14
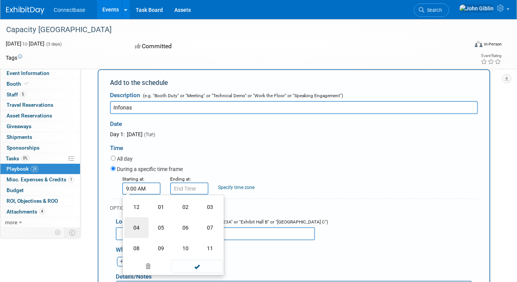
scroll to position [63, 0]
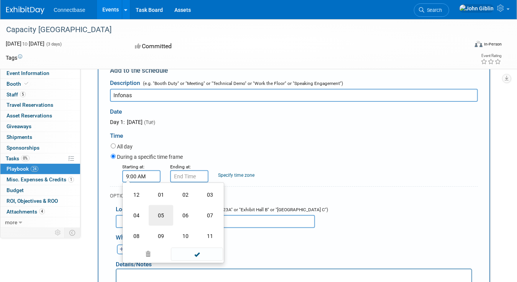
click at [160, 217] on td "05" at bounding box center [161, 215] width 25 height 21
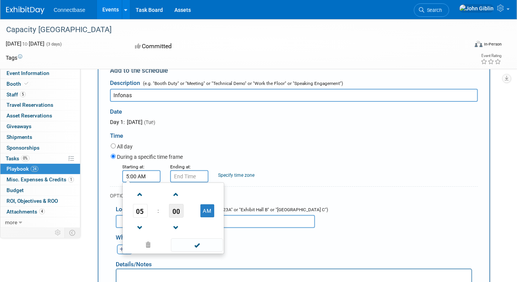
click at [178, 209] on span "00" at bounding box center [176, 211] width 15 height 14
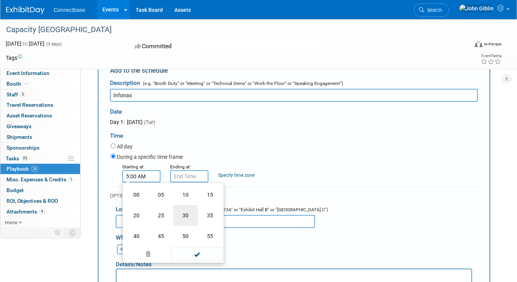
click at [182, 217] on td "30" at bounding box center [185, 215] width 25 height 21
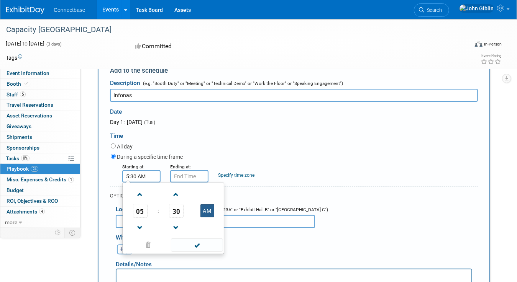
click at [205, 213] on button "AM" at bounding box center [207, 210] width 14 height 13
type input "5:30 PM"
click at [195, 244] on span at bounding box center [197, 245] width 52 height 13
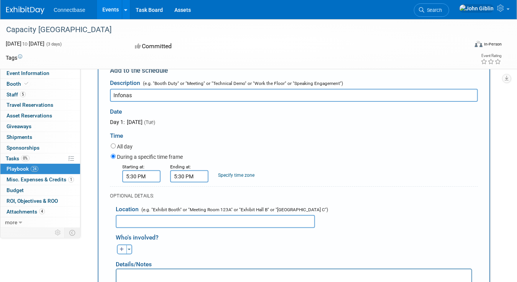
click at [181, 178] on input "5:30 PM" at bounding box center [189, 176] width 38 height 12
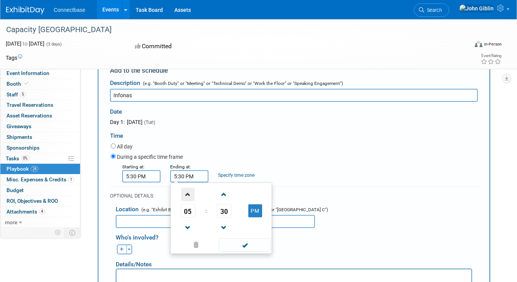
click at [189, 195] on span at bounding box center [187, 194] width 13 height 13
click at [219, 209] on span "30" at bounding box center [224, 211] width 15 height 14
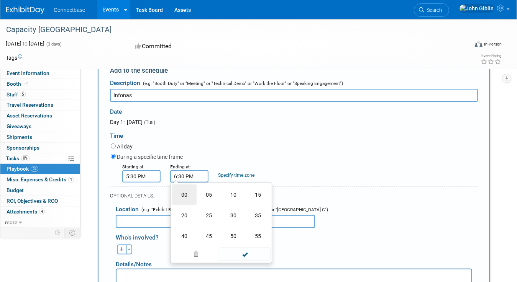
click at [184, 196] on td "00" at bounding box center [184, 195] width 25 height 21
type input "6:00 PM"
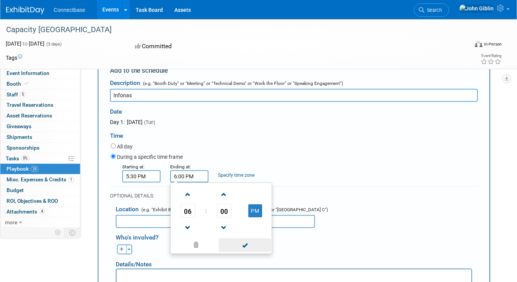
click at [248, 244] on span at bounding box center [245, 245] width 52 height 13
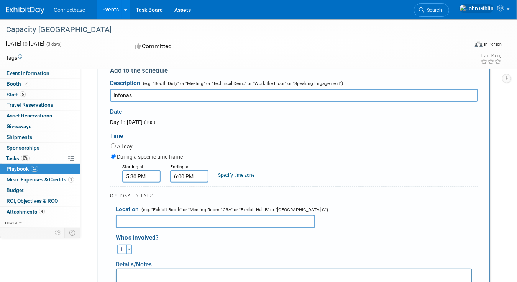
click at [169, 220] on input "text" at bounding box center [215, 221] width 199 height 13
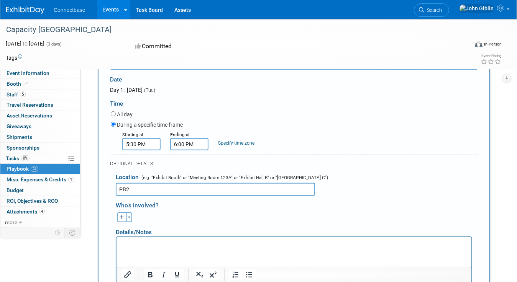
scroll to position [140, 0]
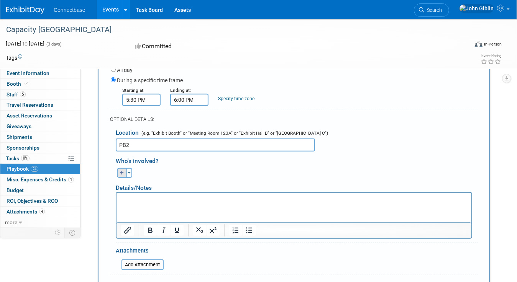
type input "PB2"
click at [123, 171] on icon "button" at bounding box center [121, 173] width 5 height 5
select select
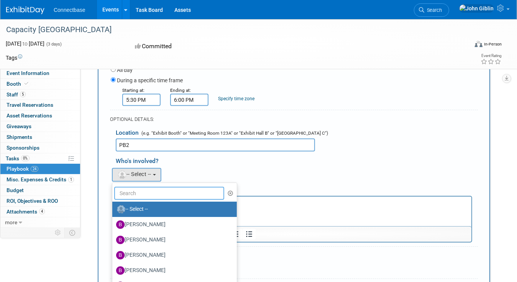
click at [131, 192] on input "text" at bounding box center [169, 193] width 110 height 13
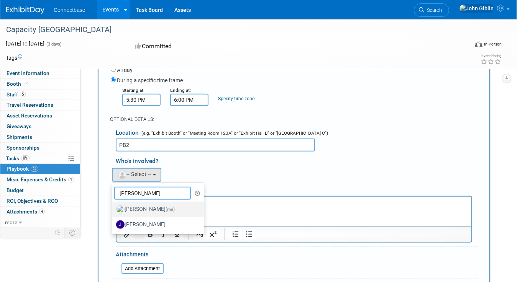
type input "[PERSON_NAME]"
click at [141, 208] on label "[PERSON_NAME] (me)" at bounding box center [156, 209] width 80 height 12
click at [113, 208] on input "[PERSON_NAME] (me)" at bounding box center [110, 208] width 5 height 5
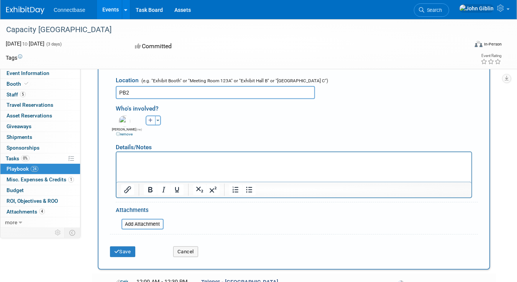
scroll to position [178, 0]
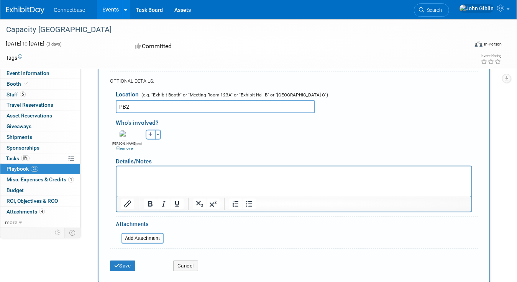
click at [134, 176] on p "Rich Text Area. Press ALT-0 for help." at bounding box center [294, 173] width 346 height 8
paste body "Rich Text Area. Press ALT-0 for help."
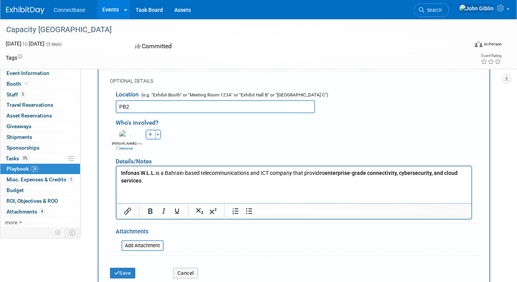
click at [173, 182] on p "Infonas W.L.L. is a Bahrain-based telecommunications and ICT company that provi…" at bounding box center [294, 176] width 346 height 15
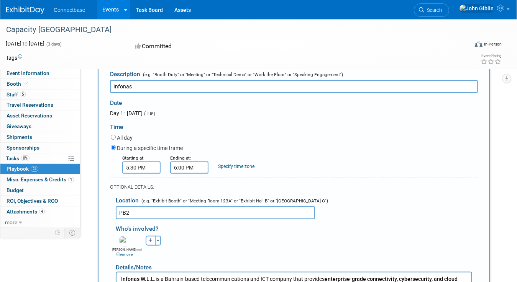
scroll to position [63, 0]
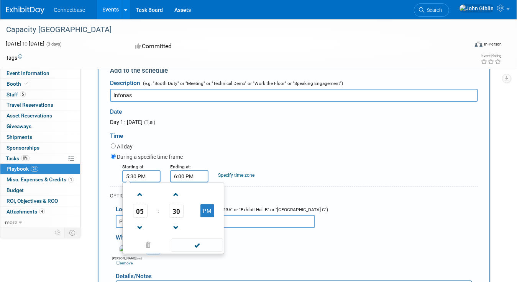
click at [141, 178] on input "5:30 PM" at bounding box center [141, 176] width 38 height 12
click at [174, 209] on span "30" at bounding box center [176, 211] width 15 height 14
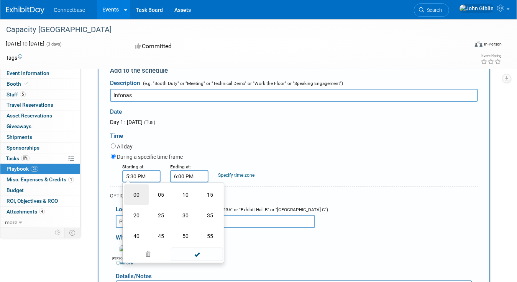
click at [134, 196] on td "00" at bounding box center [136, 195] width 25 height 21
type input "5:00 PM"
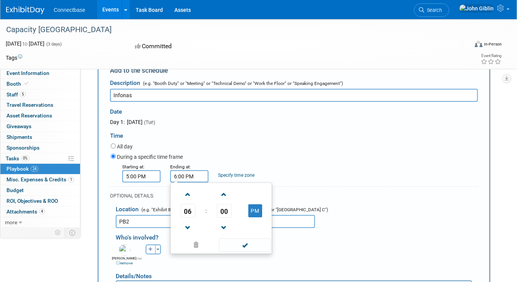
click at [186, 177] on input "6:00 PM" at bounding box center [189, 176] width 38 height 12
click at [188, 209] on span "06" at bounding box center [188, 211] width 15 height 14
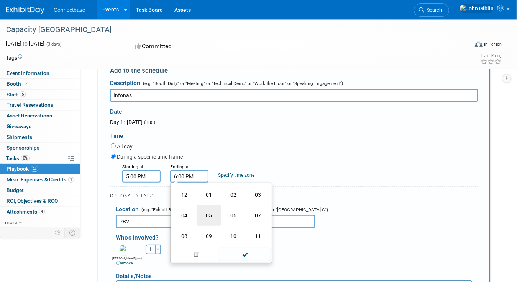
click at [208, 213] on td "05" at bounding box center [208, 215] width 25 height 21
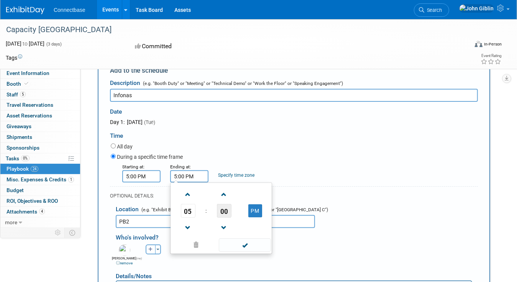
click at [226, 212] on span "00" at bounding box center [224, 211] width 15 height 14
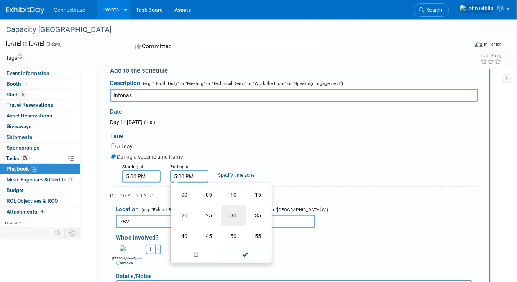
click at [230, 215] on td "30" at bounding box center [233, 215] width 25 height 21
type input "5:30 PM"
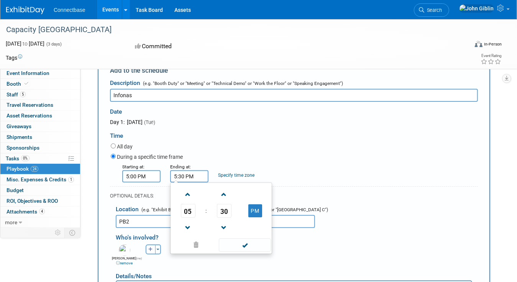
drag, startPoint x: 245, startPoint y: 246, endPoint x: 281, endPoint y: 245, distance: 35.6
click at [245, 246] on span at bounding box center [245, 245] width 52 height 13
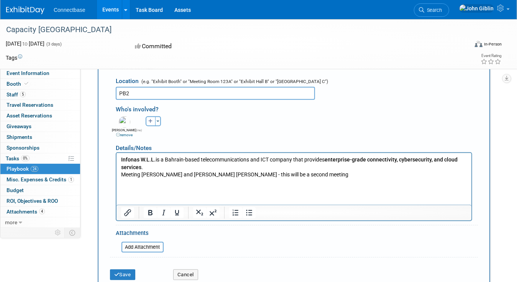
scroll to position [268, 0]
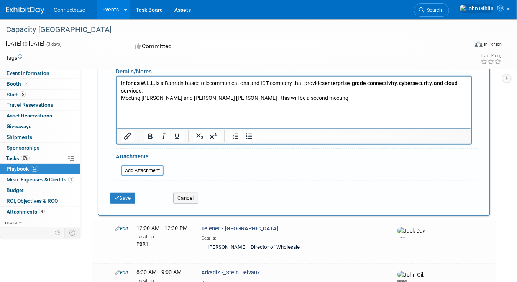
click at [313, 97] on p "Meeting [PERSON_NAME] and [PERSON_NAME] [PERSON_NAME] - this will be a second m…" at bounding box center [294, 101] width 346 height 15
click at [119, 194] on button "Save" at bounding box center [122, 198] width 25 height 11
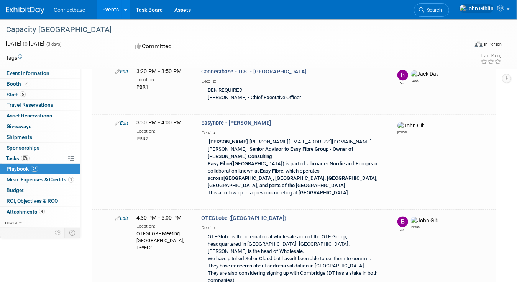
scroll to position [871, 0]
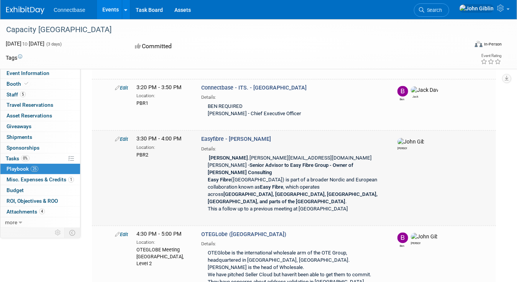
click at [122, 137] on link "Edit" at bounding box center [121, 140] width 13 height 6
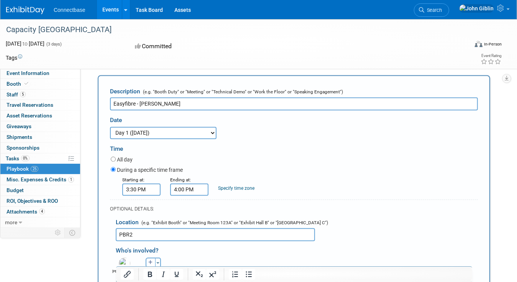
scroll to position [1010, 0]
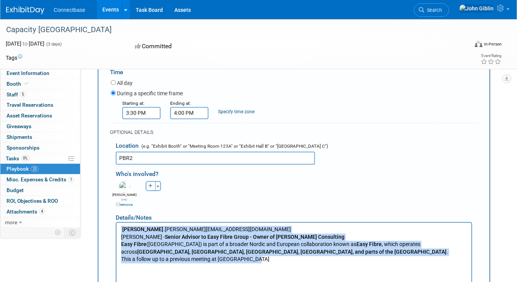
drag, startPoint x: 274, startPoint y: 260, endPoint x: 116, endPoint y: 227, distance: 161.0
click at [116, 227] on html "[PERSON_NAME] .[PERSON_NAME][EMAIL_ADDRESS][DOMAIN_NAME] [PERSON_NAME] - Senior…" at bounding box center [293, 242] width 355 height 41
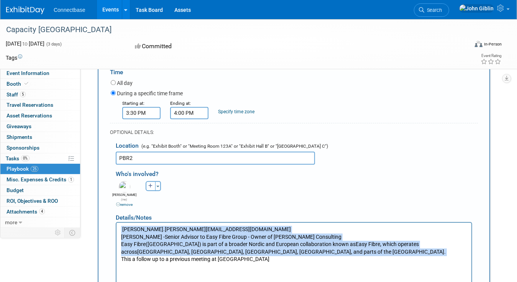
click at [121, 232] on p "[PERSON_NAME] .[PERSON_NAME][EMAIL_ADDRESS][DOMAIN_NAME] [PERSON_NAME] - Senior…" at bounding box center [294, 245] width 346 height 38
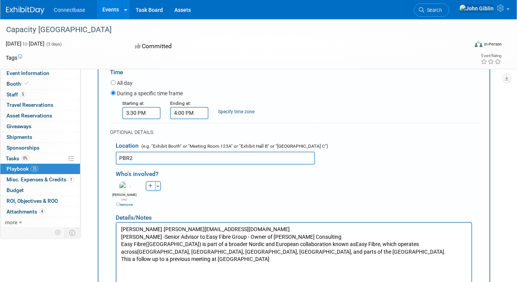
click at [267, 258] on p "[PERSON_NAME] .[PERSON_NAME][EMAIL_ADDRESS][DOMAIN_NAME] [PERSON_NAME] - Senior…" at bounding box center [294, 245] width 346 height 38
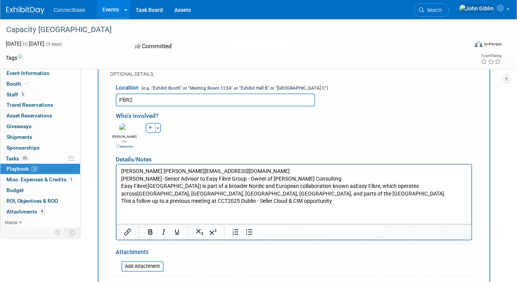
scroll to position [1087, 0]
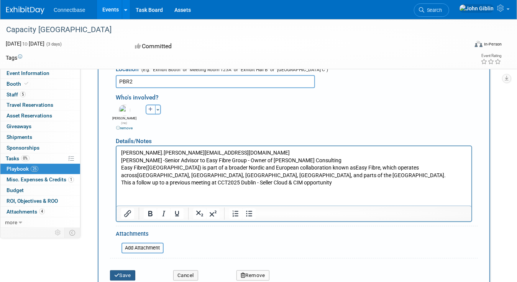
click at [121, 270] on button "Save" at bounding box center [122, 275] width 25 height 11
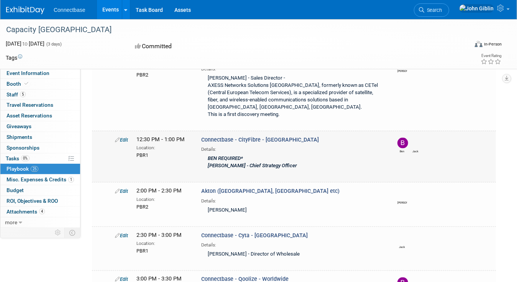
scroll to position [651, 0]
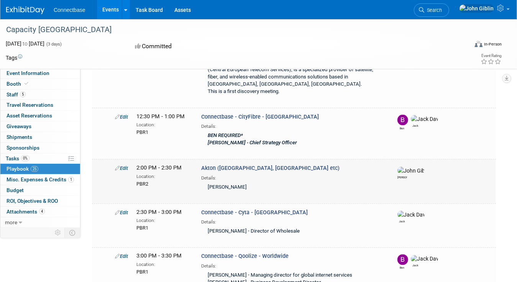
click at [115, 166] on icon at bounding box center [117, 168] width 5 height 5
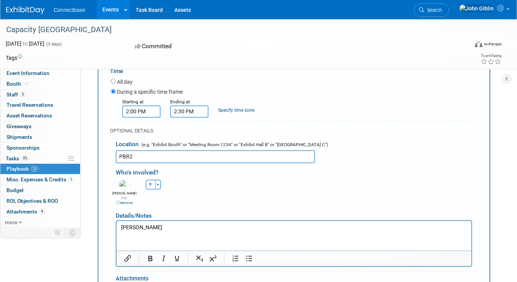
scroll to position [820, 0]
click at [149, 232] on html "[PERSON_NAME]" at bounding box center [293, 226] width 355 height 11
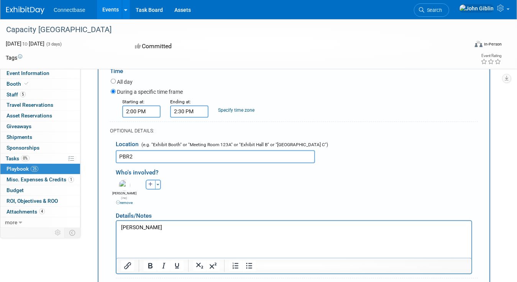
paste body "Rich Text Area. Press ALT-0 for help."
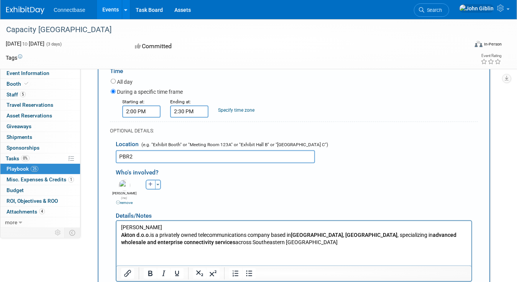
click at [253, 241] on p "Akton d.o.o. is a privately owned telecommunications company based in [GEOGRAPH…" at bounding box center [294, 239] width 346 height 15
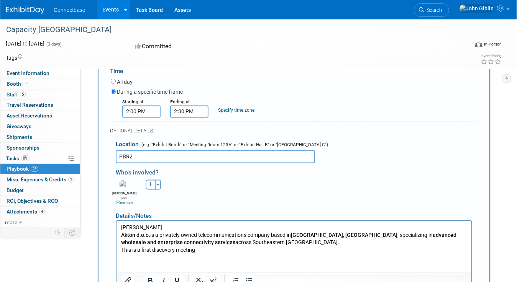
click at [157, 226] on p "[PERSON_NAME]" at bounding box center [294, 228] width 346 height 8
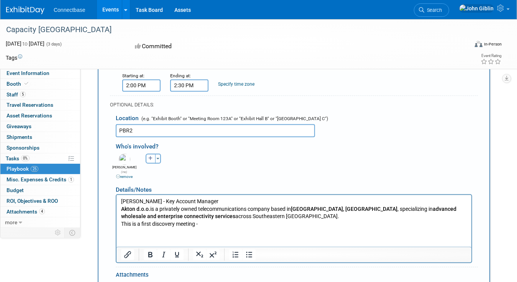
scroll to position [858, 0]
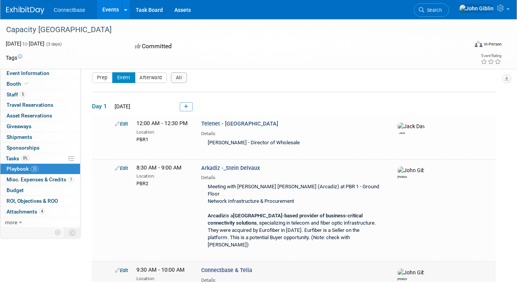
scroll to position [0, 0]
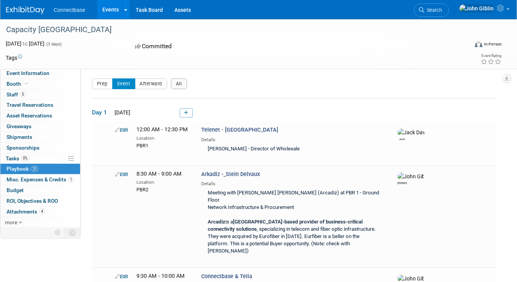
click at [118, 172] on icon at bounding box center [117, 174] width 5 height 5
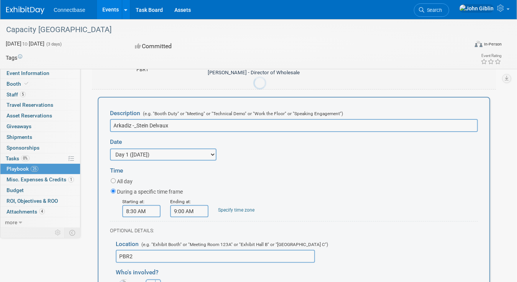
scroll to position [77, 0]
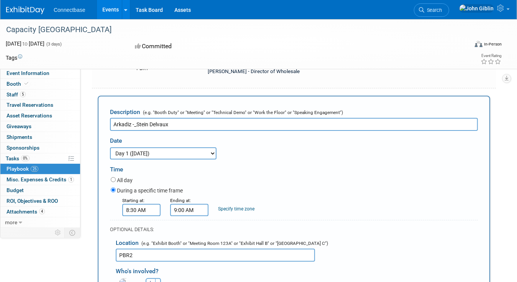
click at [137, 121] on input "Arkadiz -_Stein Delvaux" at bounding box center [294, 124] width 368 height 13
drag, startPoint x: 169, startPoint y: 122, endPoint x: 136, endPoint y: 122, distance: 33.3
click at [136, 122] on input "Arkadiz - [PERSON_NAME] [PERSON_NAME]" at bounding box center [294, 124] width 368 height 13
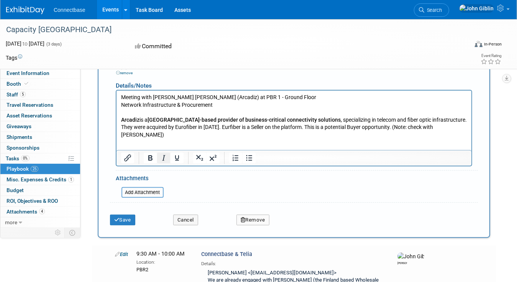
scroll to position [306, 0]
type input "Arkadiz - [PERSON_NAME] [PERSON_NAME]"
click at [127, 214] on button "Save" at bounding box center [122, 219] width 25 height 11
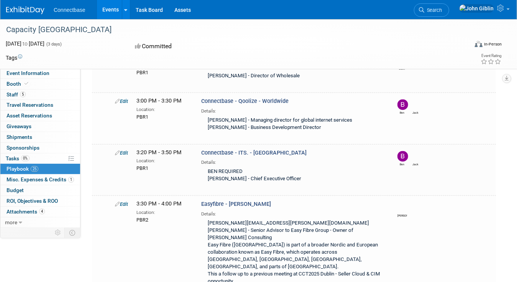
scroll to position [881, 0]
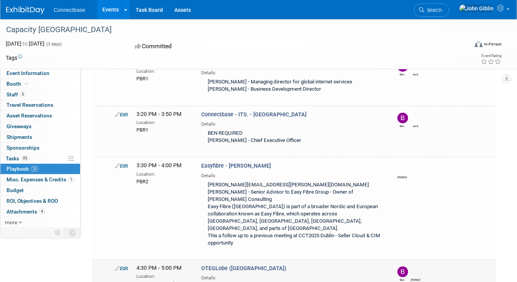
click at [238, 266] on span "OTEGLobe ([GEOGRAPHIC_DATA])" at bounding box center [243, 269] width 85 height 7
click at [112, 265] on div "Edit" at bounding box center [119, 269] width 21 height 8
click at [125, 266] on link "Edit" at bounding box center [121, 269] width 13 height 6
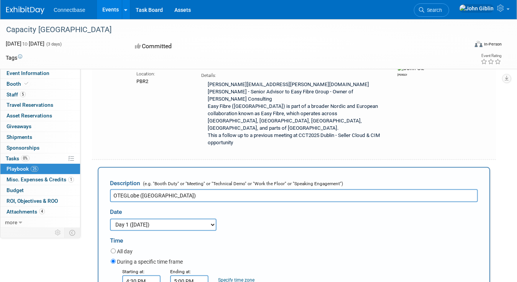
scroll to position [0, 0]
drag, startPoint x: 129, startPoint y: 122, endPoint x: 134, endPoint y: 125, distance: 6.1
click at [129, 189] on input "OTEGLobe ([GEOGRAPHIC_DATA])" at bounding box center [294, 195] width 368 height 13
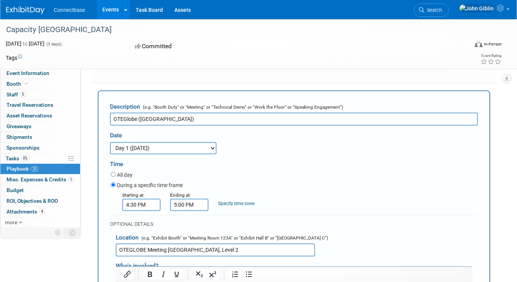
scroll to position [1095, 0]
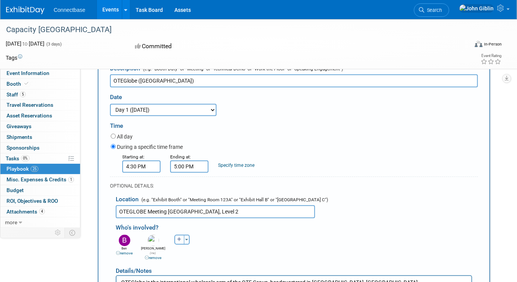
type input "OTEGlobe ([GEOGRAPHIC_DATA])"
click at [136, 205] on input "OTEGLOBE Meeting [GEOGRAPHIC_DATA], Level 2" at bounding box center [215, 211] width 199 height 13
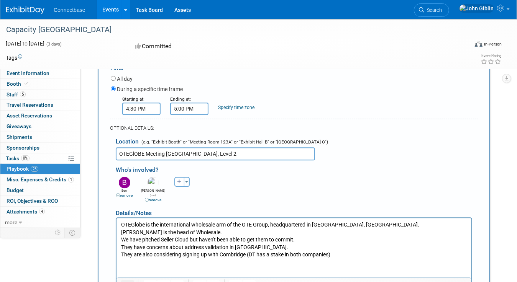
scroll to position [1172, 0]
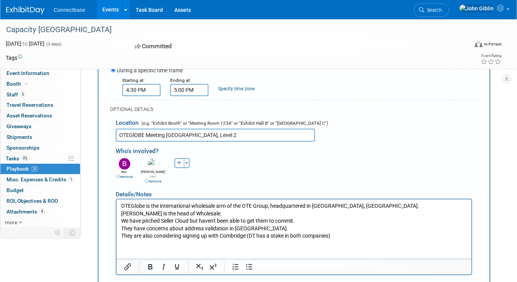
type input "OTEGlOBE Meeting [GEOGRAPHIC_DATA], Level 2"
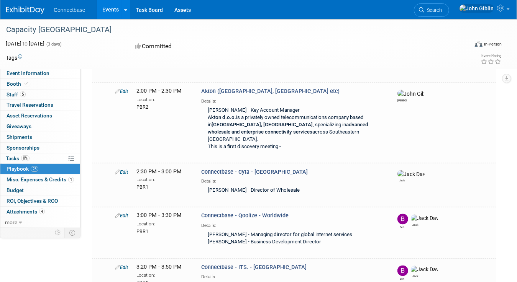
scroll to position [973, 0]
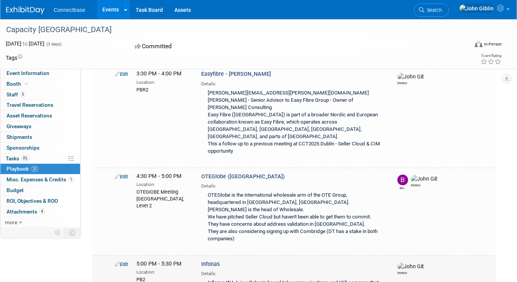
click at [121, 262] on link "Edit" at bounding box center [121, 265] width 13 height 6
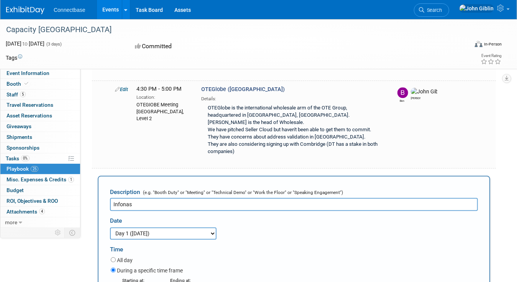
scroll to position [1068, 0]
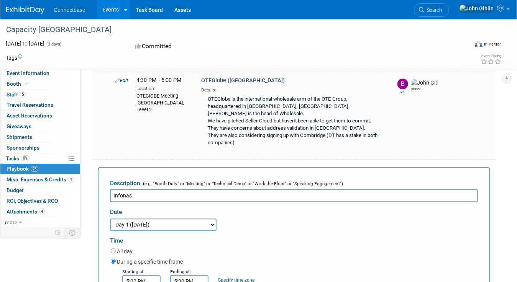
click at [157, 189] on input "Infonas" at bounding box center [294, 195] width 368 height 13
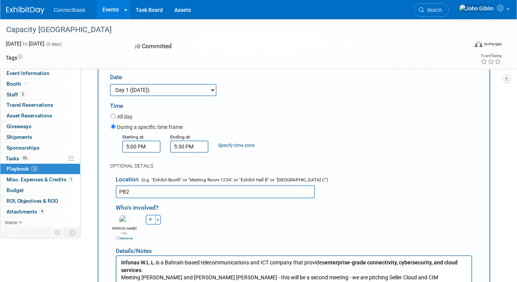
scroll to position [1221, 0]
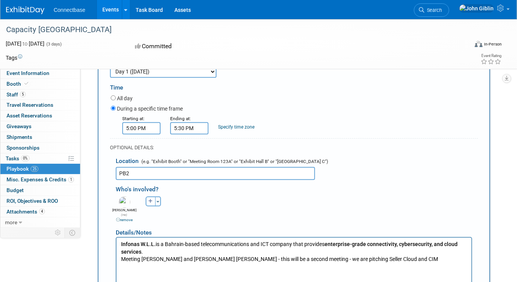
type input "Infonas ([GEOGRAPHIC_DATA])"
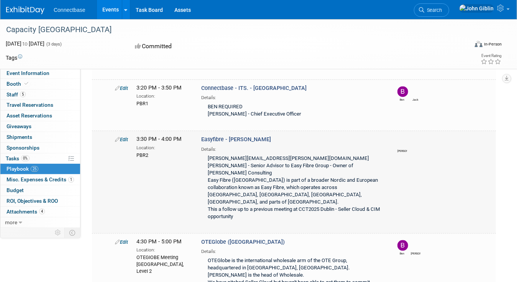
scroll to position [831, 0]
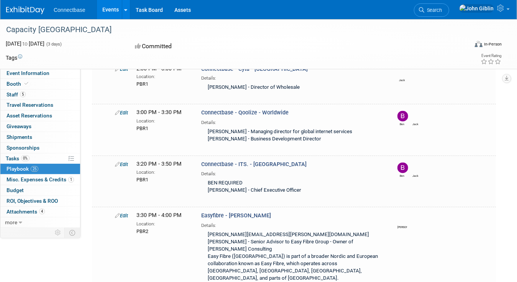
drag, startPoint x: 125, startPoint y: 151, endPoint x: 131, endPoint y: 149, distance: 6.4
click at [125, 213] on link "Edit" at bounding box center [121, 216] width 13 height 6
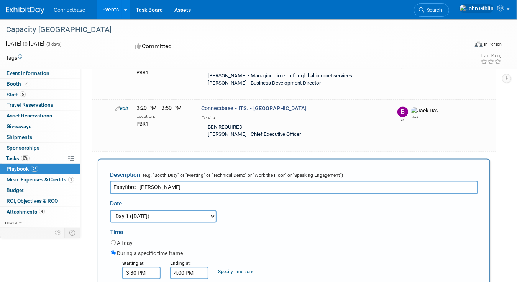
scroll to position [0, 0]
drag, startPoint x: 140, startPoint y: 122, endPoint x: 214, endPoint y: 121, distance: 73.5
click at [214, 181] on input "Easyfibre - [PERSON_NAME]" at bounding box center [294, 187] width 368 height 13
drag, startPoint x: 140, startPoint y: 121, endPoint x: 144, endPoint y: 124, distance: 5.0
click at [140, 181] on input "Easyfibre - Scandanavia & [GEOGRAPHIC_DATA])" at bounding box center [294, 187] width 368 height 13
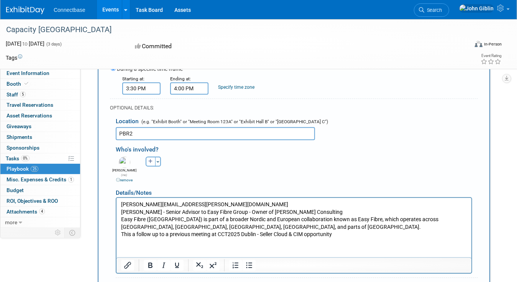
scroll to position [1077, 0]
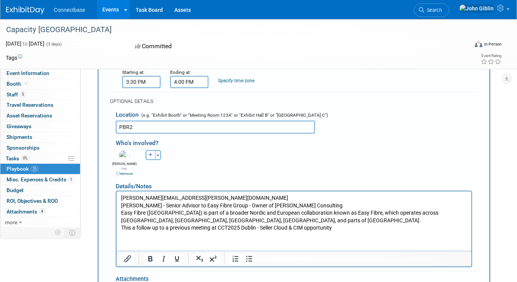
type input "Easyfibre - (Scandanavia & [GEOGRAPHIC_DATA])"
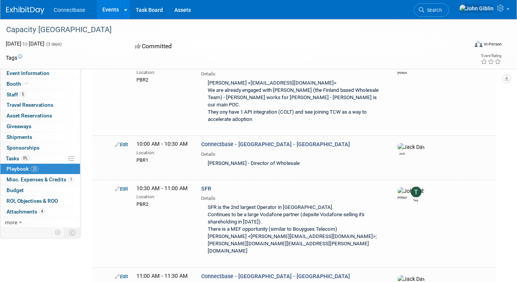
scroll to position [189, 0]
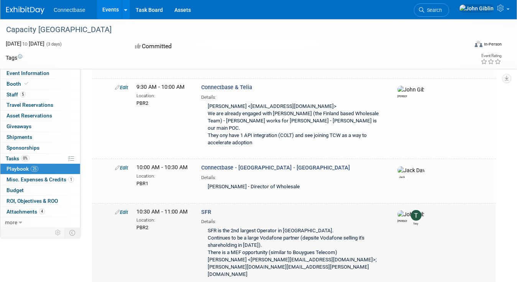
click at [116, 210] on icon at bounding box center [117, 212] width 5 height 5
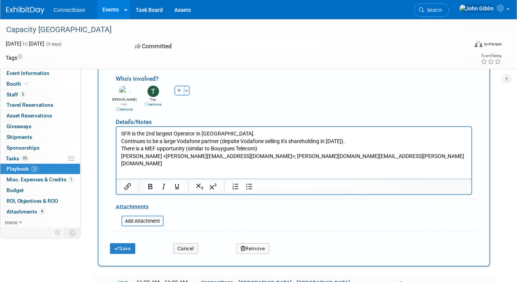
scroll to position [510, 0]
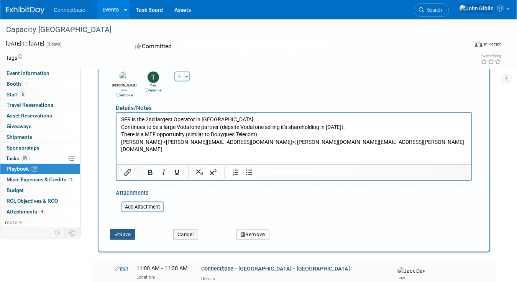
type input "SFR ([GEOGRAPHIC_DATA])"
click at [125, 229] on button "Save" at bounding box center [122, 234] width 25 height 11
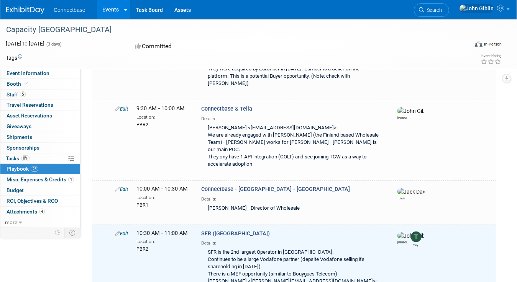
scroll to position [158, 0]
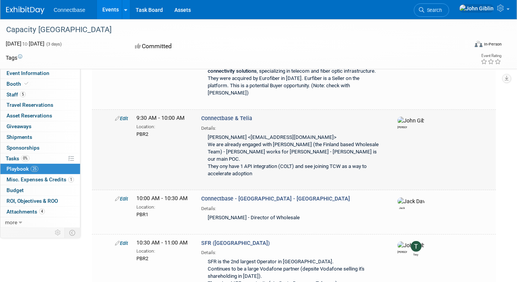
click at [123, 116] on link "Edit" at bounding box center [121, 119] width 13 height 6
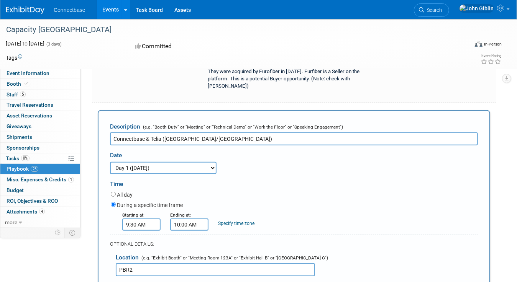
scroll to position [317, 0]
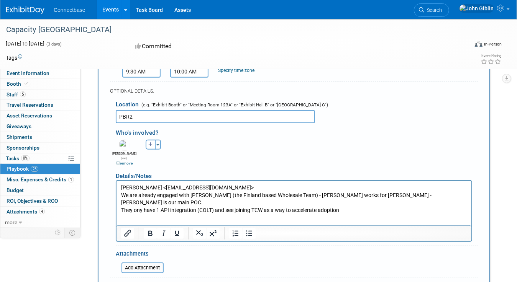
type input "Connectbase & Telia ([GEOGRAPHIC_DATA]/[GEOGRAPHIC_DATA])"
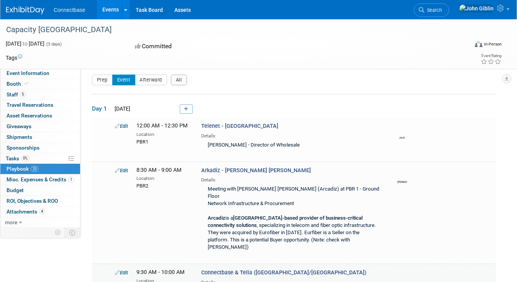
scroll to position [3, 0]
click at [223, 168] on span "Arkadiz - [PERSON_NAME] [PERSON_NAME]" at bounding box center [256, 171] width 110 height 7
click at [122, 169] on link "Edit" at bounding box center [121, 171] width 13 height 6
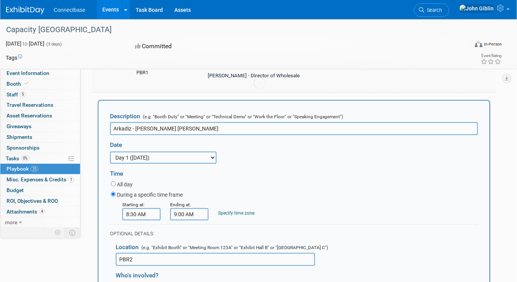
scroll to position [77, 0]
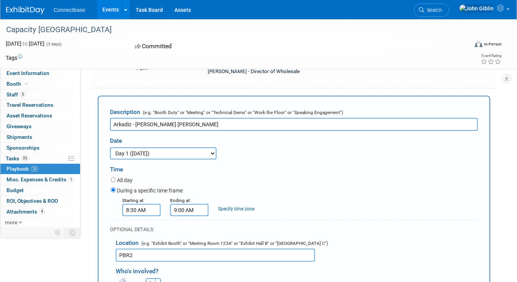
drag, startPoint x: 136, startPoint y: 122, endPoint x: 298, endPoint y: 124, distance: 161.6
click at [298, 124] on input "Arkadiz - [PERSON_NAME] [PERSON_NAME]" at bounding box center [294, 124] width 368 height 13
click at [298, 125] on input "Arkadiz - [PERSON_NAME] [PERSON_NAME]" at bounding box center [294, 124] width 368 height 13
drag, startPoint x: 136, startPoint y: 123, endPoint x: 196, endPoint y: 123, distance: 60.1
click at [196, 123] on input "Arkadiz - [PERSON_NAME] [PERSON_NAME]" at bounding box center [294, 124] width 368 height 13
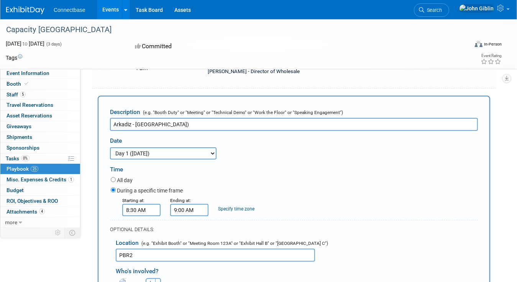
click at [136, 122] on input "Arkadiz - [GEOGRAPHIC_DATA])" at bounding box center [294, 124] width 368 height 13
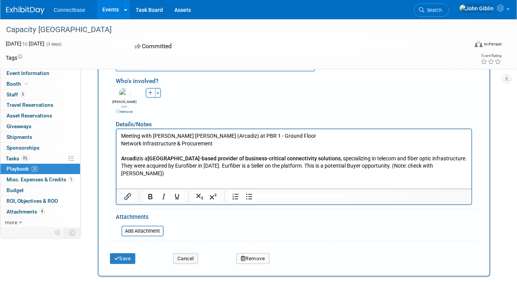
scroll to position [268, 0]
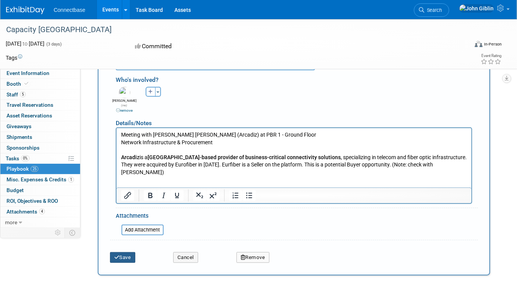
type input "Arkadiz - ([GEOGRAPHIC_DATA])"
click at [119, 252] on button "Save" at bounding box center [122, 257] width 25 height 11
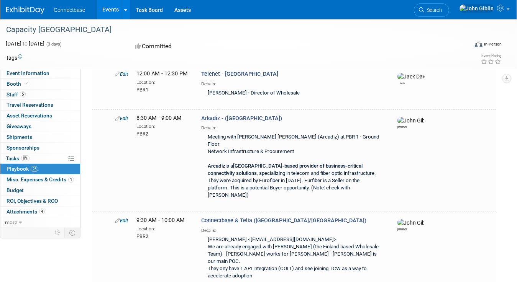
scroll to position [0, 0]
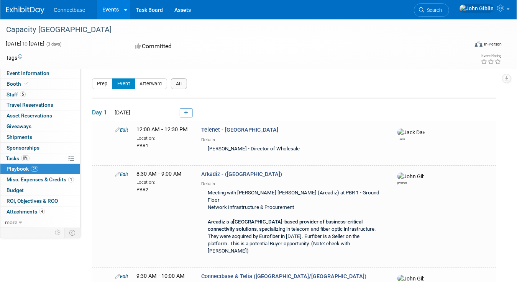
click at [187, 111] on icon at bounding box center [186, 113] width 4 height 5
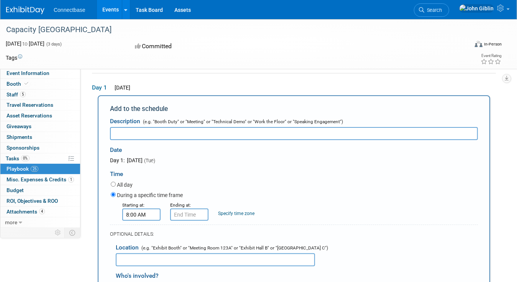
click at [140, 214] on input "8:00 AM" at bounding box center [141, 215] width 38 height 12
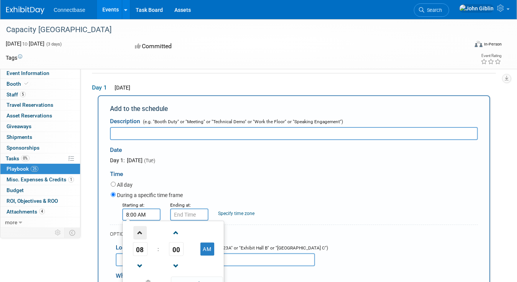
click at [141, 229] on span at bounding box center [139, 232] width 13 height 13
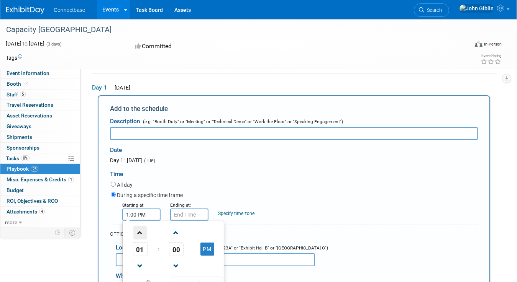
click at [141, 229] on span at bounding box center [139, 232] width 13 height 13
type input "3:00 PM"
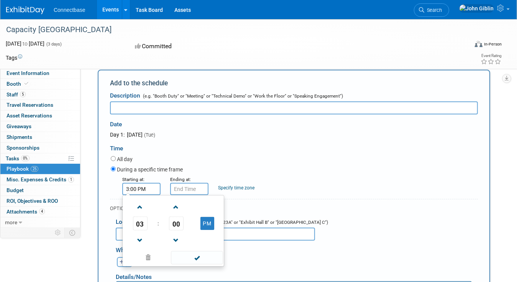
scroll to position [63, 0]
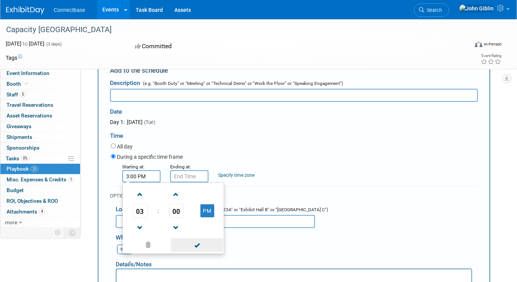
click at [196, 244] on span at bounding box center [197, 245] width 52 height 13
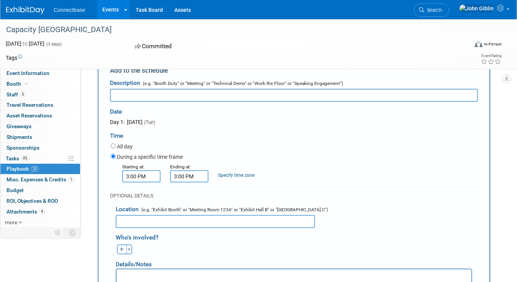
click at [184, 172] on input "3:00 PM" at bounding box center [189, 176] width 38 height 12
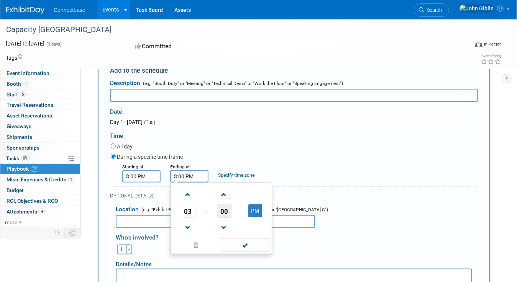
click at [228, 213] on span "00" at bounding box center [224, 211] width 15 height 14
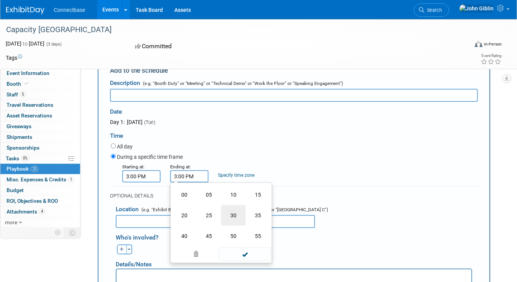
click at [232, 213] on td "30" at bounding box center [233, 215] width 25 height 21
type input "3:30 PM"
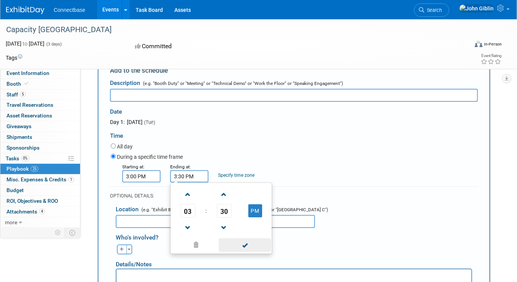
click at [249, 248] on span at bounding box center [245, 245] width 52 height 13
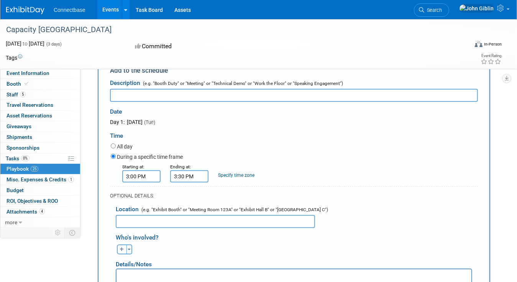
click at [166, 222] on input "text" at bounding box center [215, 221] width 199 height 13
type input "PBR2"
click at [121, 247] on icon "button" at bounding box center [121, 249] width 5 height 5
select select
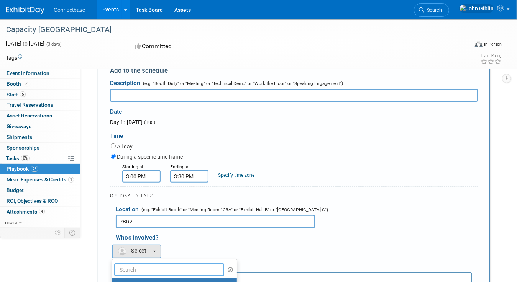
click at [142, 265] on input "text" at bounding box center [169, 269] width 110 height 13
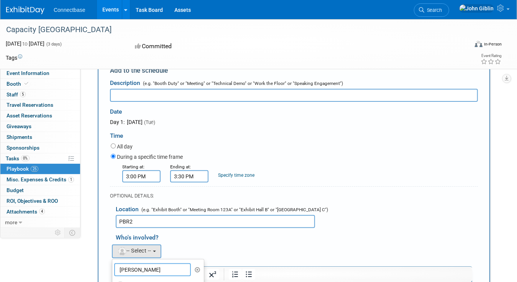
scroll to position [101, 0]
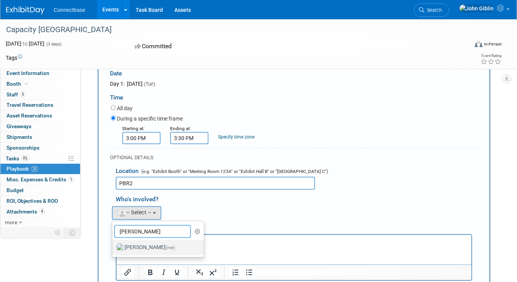
type input "[PERSON_NAME]"
click at [135, 247] on label "[PERSON_NAME] (me)" at bounding box center [156, 248] width 80 height 12
click at [113, 247] on input "[PERSON_NAME] (me)" at bounding box center [110, 246] width 5 height 5
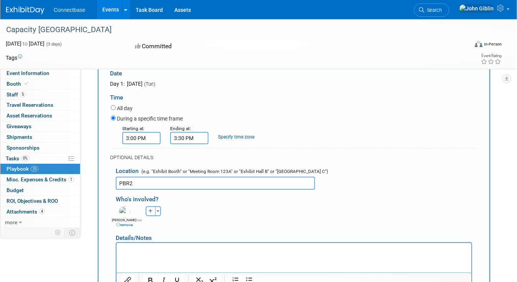
scroll to position [140, 0]
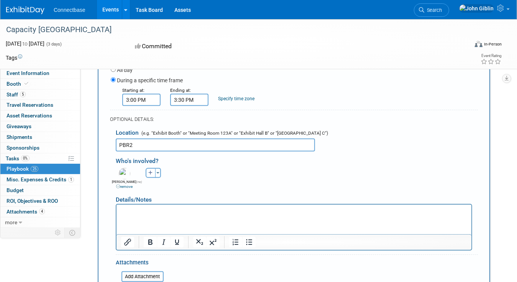
click at [160, 215] on html at bounding box center [293, 209] width 355 height 11
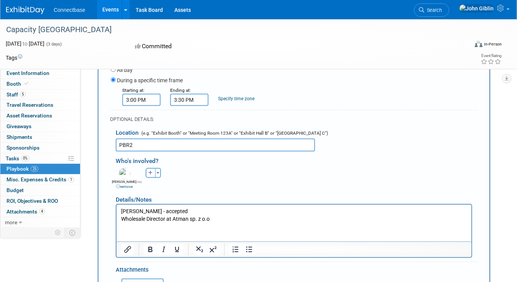
drag, startPoint x: 179, startPoint y: 211, endPoint x: 208, endPoint y: 211, distance: 28.3
click at [208, 211] on p "[PERSON_NAME] - accepted Wholesale Director at Atman sp. z o.o" at bounding box center [294, 215] width 346 height 15
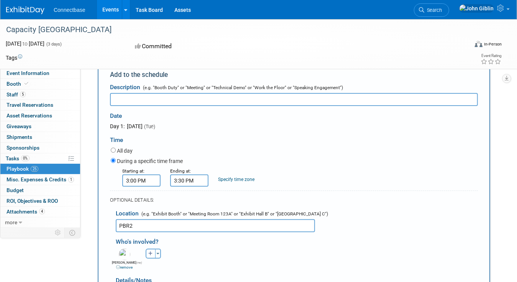
scroll to position [0, 0]
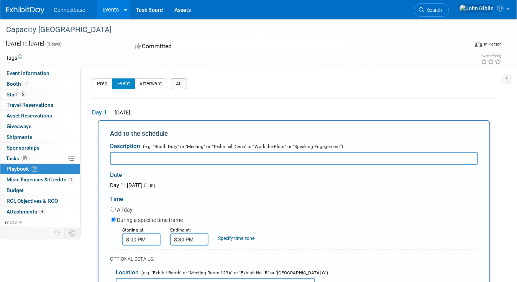
click at [155, 157] on input "text" at bounding box center [294, 158] width 368 height 13
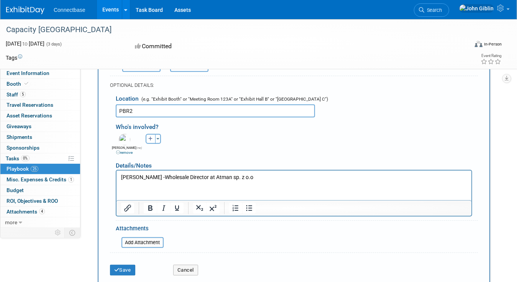
scroll to position [191, 0]
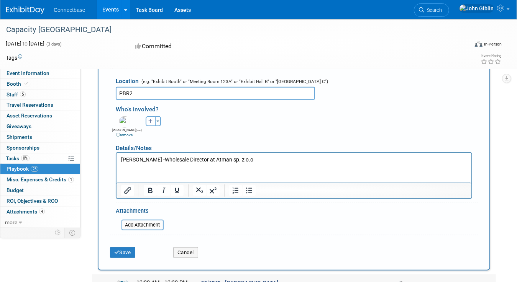
type input "[DEMOGRAPHIC_DATA] ([GEOGRAPHIC_DATA])"
click at [133, 163] on html "[PERSON_NAME] - Wholesale Director at Atman sp. z o.o" at bounding box center [293, 158] width 355 height 11
click at [300, 154] on html "[PERSON_NAME] - Wholesale Director at Atman sp. z o.o" at bounding box center [293, 158] width 355 height 11
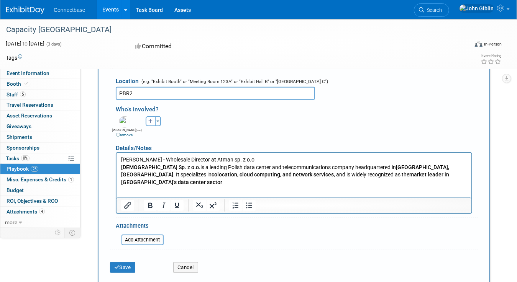
click at [402, 172] on p "[DEMOGRAPHIC_DATA] Sp. z o.o. is a leading Polish data center and telecommunica…" at bounding box center [294, 174] width 346 height 23
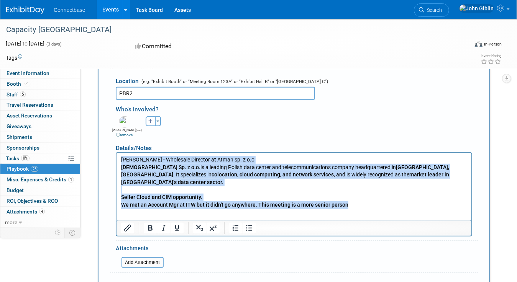
drag, startPoint x: 358, startPoint y: 198, endPoint x: 93, endPoint y: 161, distance: 267.5
click at [116, 161] on html "[PERSON_NAME] - Wholesale Director at Atman sp. z o.o Atman Sp. z o.o. is a lea…" at bounding box center [293, 181] width 355 height 56
click at [147, 227] on icon "Bold" at bounding box center [149, 228] width 9 height 9
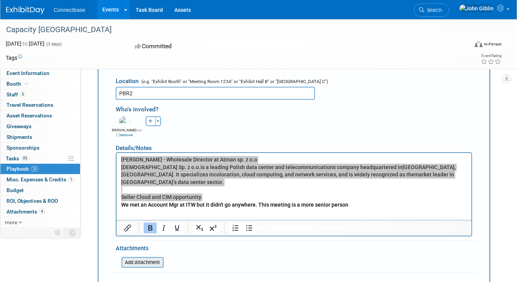
click at [144, 259] on input "file" at bounding box center [117, 262] width 91 height 9
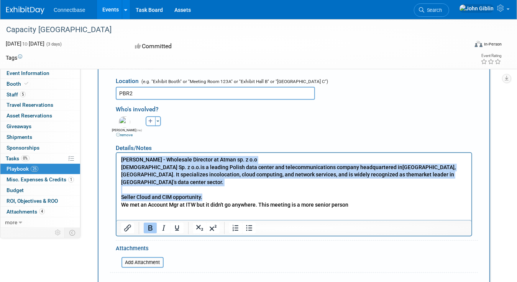
click at [211, 201] on b "We met an Account Mgr at ITW but it didn't go anywhere. This meeting is a more …" at bounding box center [234, 204] width 227 height 6
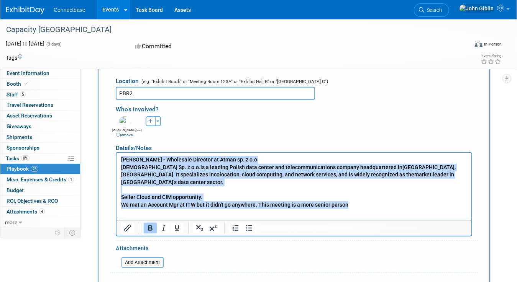
drag, startPoint x: 344, startPoint y: 196, endPoint x: 121, endPoint y: 160, distance: 226.5
click at [121, 160] on body "[PERSON_NAME] - Wholesale Director at Atman sp. z o.o Atman Sp. z o.o. is a lea…" at bounding box center [293, 182] width 347 height 52
click at [145, 225] on icon "Bold" at bounding box center [149, 228] width 9 height 9
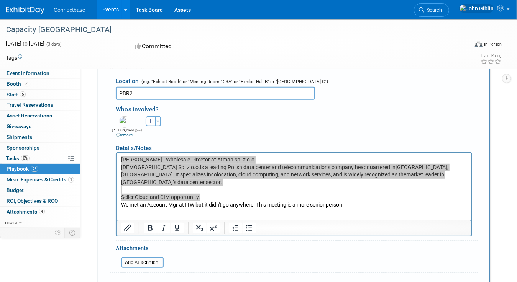
click at [206, 249] on div "Who's involved? Ben remove [PERSON_NAME] remove [PERSON_NAME] remove remove (me)" at bounding box center [294, 184] width 368 height 169
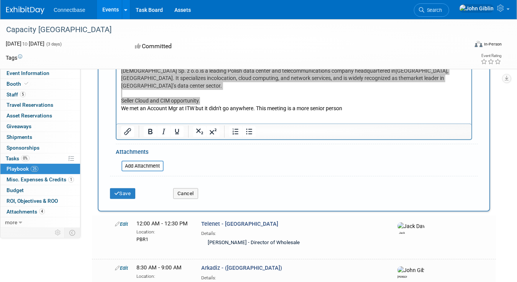
scroll to position [306, 0]
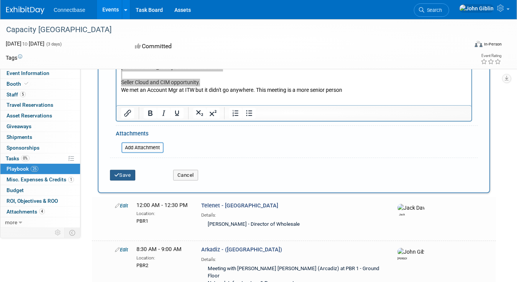
click at [124, 173] on button "Save" at bounding box center [122, 175] width 25 height 11
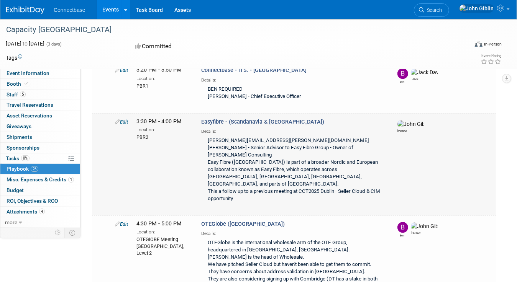
scroll to position [1018, 0]
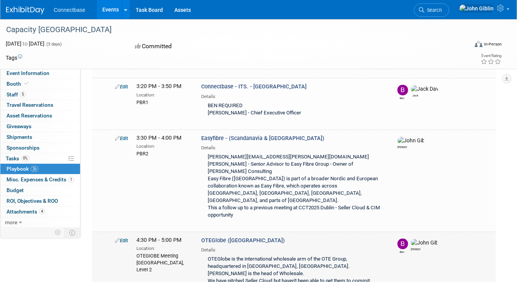
click at [118, 238] on icon at bounding box center [117, 240] width 5 height 5
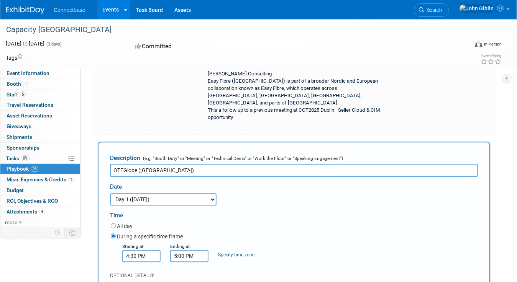
scroll to position [1159, 0]
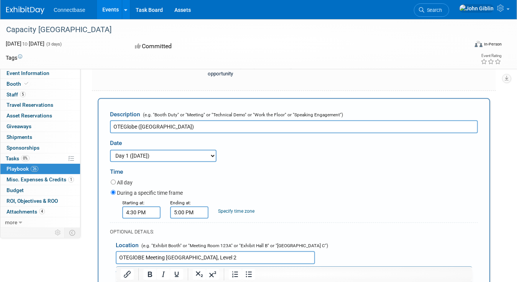
click at [280, 251] on input "OTEGlOBE Meeting [GEOGRAPHIC_DATA], Level 2" at bounding box center [215, 257] width 199 height 13
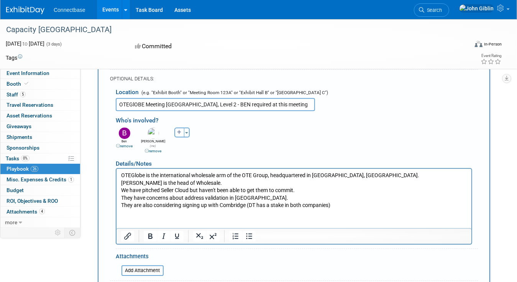
scroll to position [1312, 0]
type input "OTEGlOBE Meeting [GEOGRAPHIC_DATA], Level 2 - BEN required at this meeting"
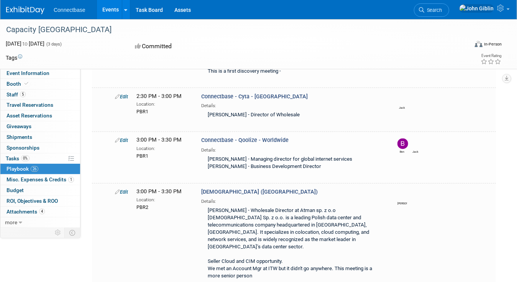
scroll to position [1075, 0]
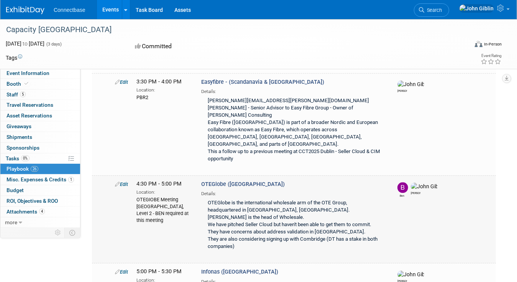
click at [124, 181] on link "Edit" at bounding box center [121, 184] width 13 height 6
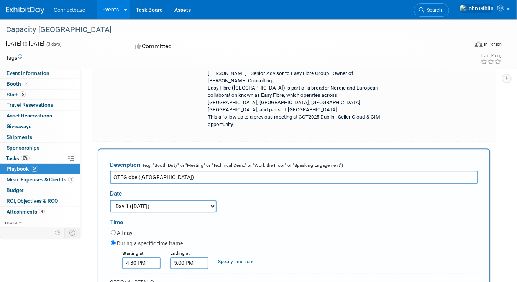
scroll to position [1121, 0]
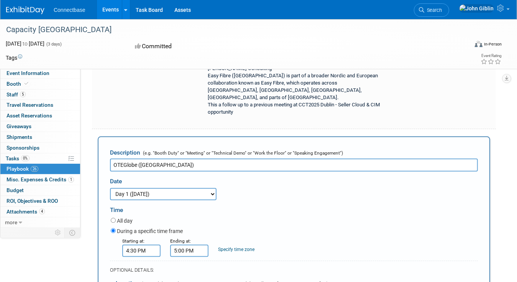
drag, startPoint x: 232, startPoint y: 214, endPoint x: 300, endPoint y: 214, distance: 68.2
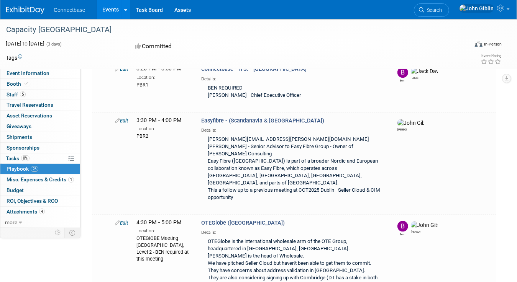
scroll to position [1036, 0]
click at [119, 220] on link "Edit" at bounding box center [121, 223] width 13 height 6
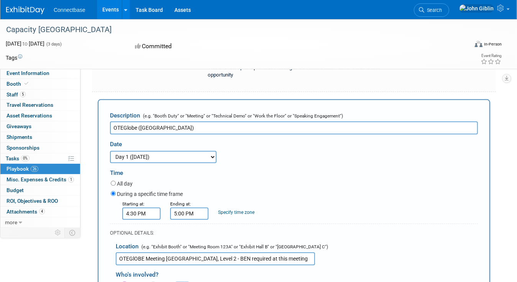
scroll to position [1197, 0]
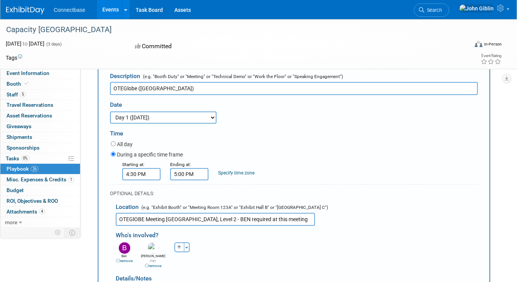
drag, startPoint x: 232, startPoint y: 137, endPoint x: 300, endPoint y: 140, distance: 68.2
click at [300, 213] on input "OTEGlOBE Meeting [GEOGRAPHIC_DATA], Level 2 - BEN required at this meeting" at bounding box center [215, 219] width 199 height 13
click at [363, 228] on div "Who's involved?" at bounding box center [297, 234] width 362 height 13
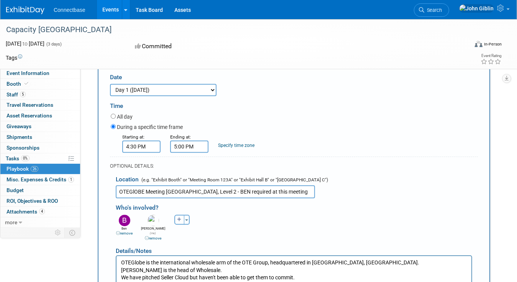
scroll to position [1274, 0]
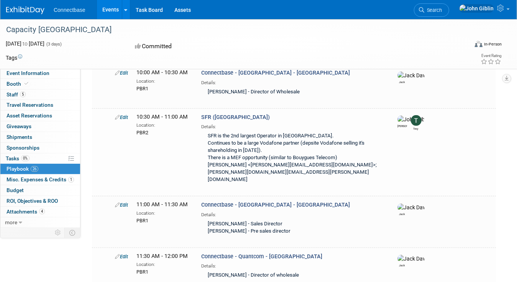
scroll to position [271, 0]
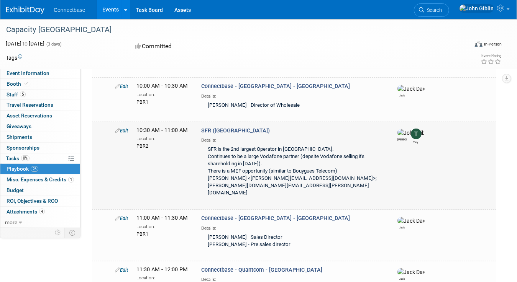
click at [157, 142] on div "PBR2" at bounding box center [162, 146] width 53 height 8
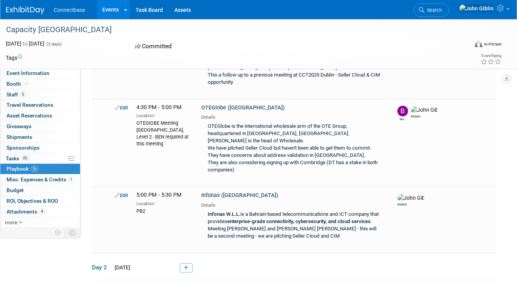
scroll to position [1190, 0]
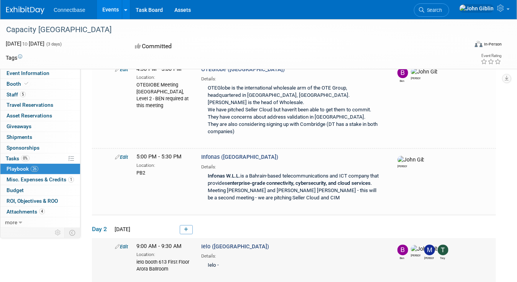
click at [118, 244] on icon at bounding box center [117, 246] width 5 height 5
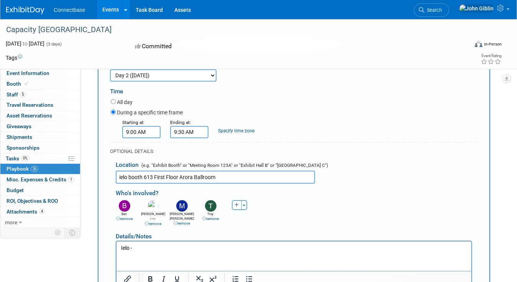
scroll to position [1420, 0]
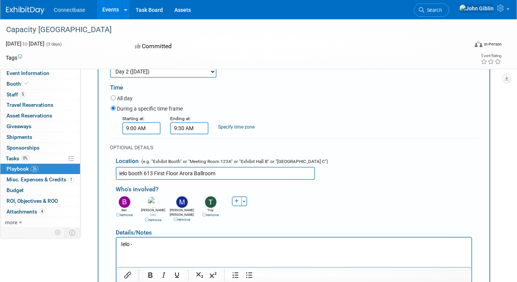
type input "Ielo ([GEOGRAPHIC_DATA])"
click at [185, 241] on p "Ielo -" at bounding box center [294, 245] width 346 height 8
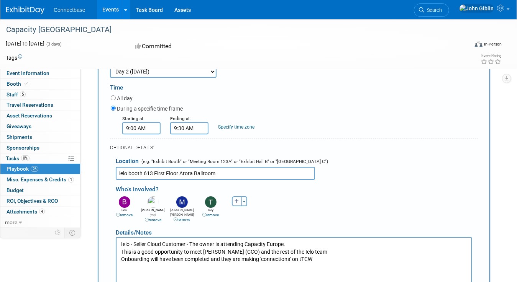
drag, startPoint x: 242, startPoint y: 257, endPoint x: 250, endPoint y: 258, distance: 8.0
click at [242, 258] on p "Onboarding will have been completed and they are making 'connections' on tTCW" at bounding box center [294, 260] width 346 height 8
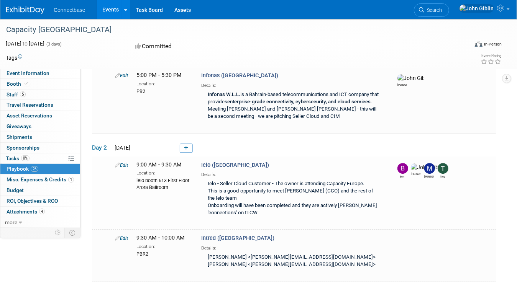
scroll to position [1259, 0]
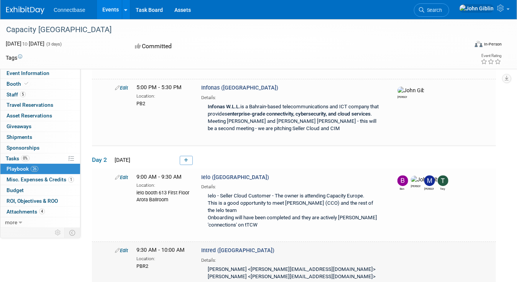
click at [116, 248] on icon at bounding box center [117, 250] width 5 height 5
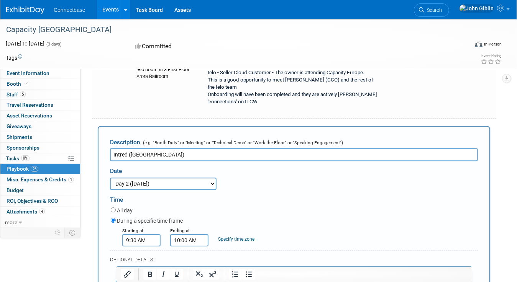
scroll to position [1454, 0]
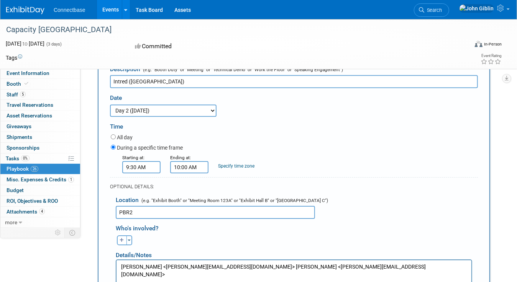
click at [146, 274] on html "[PERSON_NAME] <[PERSON_NAME][EMAIL_ADDRESS][DOMAIN_NAME]> [PERSON_NAME] <[PERSO…" at bounding box center [293, 269] width 355 height 18
click at [338, 268] on p "[PERSON_NAME] <[PERSON_NAME][EMAIL_ADDRESS][DOMAIN_NAME]> [PERSON_NAME] <[PERSO…" at bounding box center [294, 270] width 346 height 15
click at [121, 278] on p "First discovery meeting - Seller Cloud Oppportunity" at bounding box center [294, 282] width 346 height 8
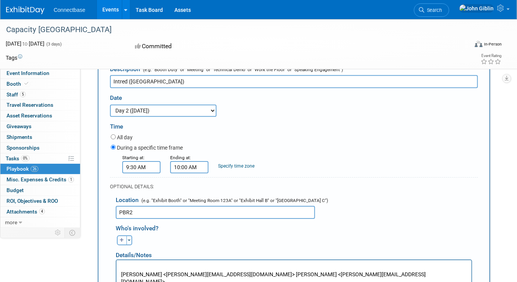
drag, startPoint x: 309, startPoint y: 281, endPoint x: 119, endPoint y: 283, distance: 189.5
click at [119, 282] on html "[PERSON_NAME] <[PERSON_NAME][EMAIL_ADDRESS][DOMAIN_NAME]> [PERSON_NAME] <[PERSO…" at bounding box center [293, 280] width 355 height 41
click at [126, 267] on p "Rich Text Area. Press ALT-0 for help." at bounding box center [294, 267] width 346 height 8
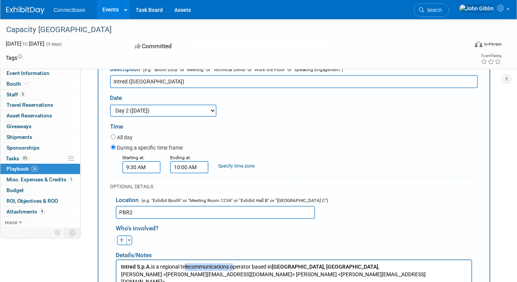
drag, startPoint x: 231, startPoint y: 266, endPoint x: 185, endPoint y: 266, distance: 46.7
click at [185, 266] on p "Intred S.p.A. is a regional telecommunications operator based in [GEOGRAPHIC_DA…" at bounding box center [294, 267] width 346 height 8
click at [229, 266] on p "Intred S.p.A. is a regional telecommunications operator based in [GEOGRAPHIC_DA…" at bounding box center [294, 267] width 346 height 8
click at [230, 266] on p "Intred S.p.A. is a regional telecommunications operator based in [GEOGRAPHIC_DA…" at bounding box center [294, 267] width 346 height 8
click at [120, 238] on icon "button" at bounding box center [121, 240] width 5 height 5
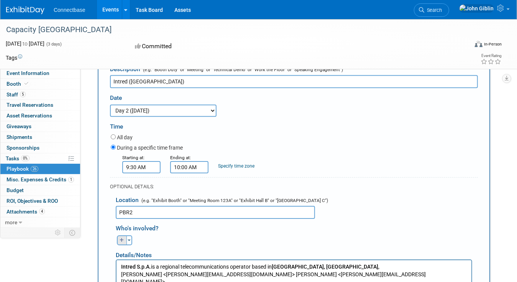
select select
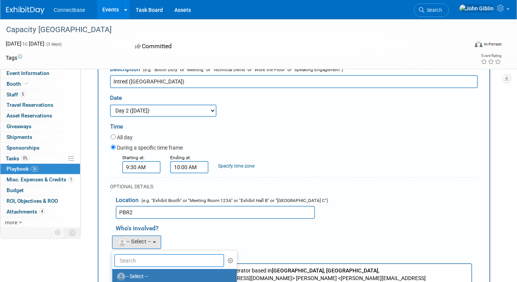
click at [142, 254] on input "text" at bounding box center [169, 260] width 110 height 13
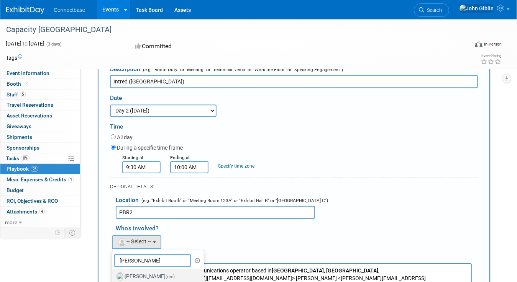
type input "[PERSON_NAME]"
click at [141, 271] on label "[PERSON_NAME] (me)" at bounding box center [156, 277] width 80 height 12
click at [113, 273] on input "[PERSON_NAME] (me)" at bounding box center [110, 275] width 5 height 5
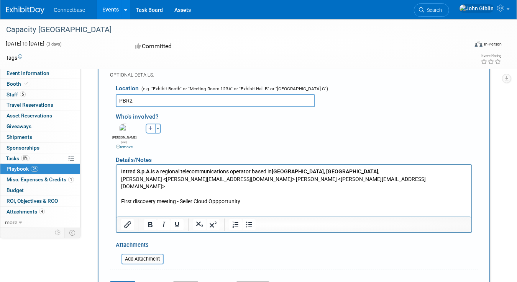
scroll to position [1569, 0]
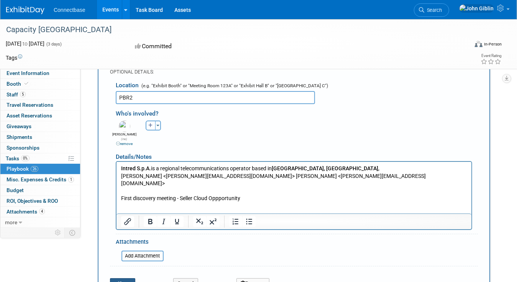
click at [123, 278] on button "Save" at bounding box center [122, 283] width 25 height 11
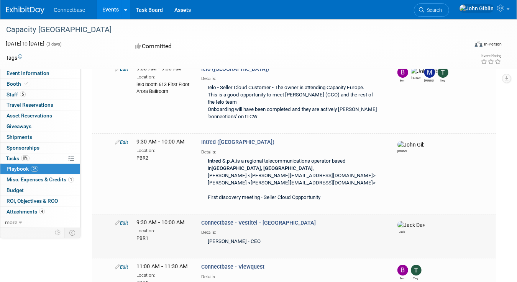
scroll to position [1408, 0]
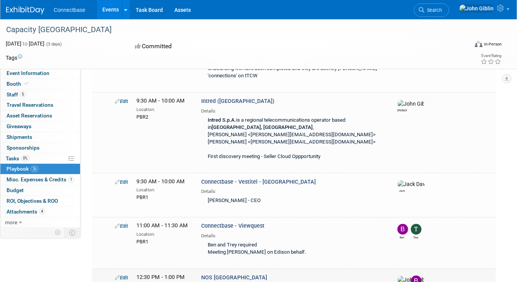
click at [121, 275] on link "Edit" at bounding box center [121, 278] width 13 height 6
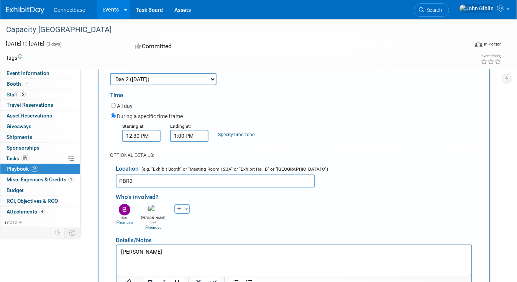
scroll to position [1667, 0]
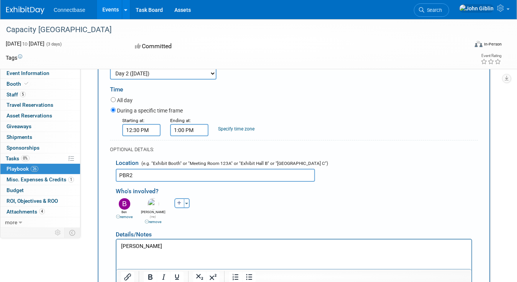
click at [168, 239] on html "[PERSON_NAME]" at bounding box center [293, 244] width 355 height 11
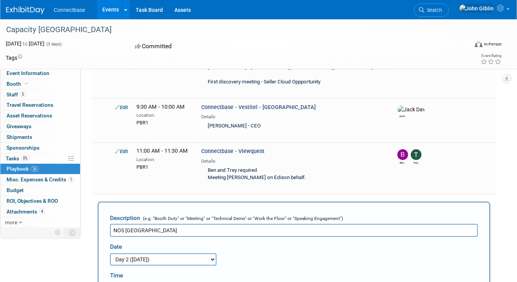
scroll to position [1476, 0]
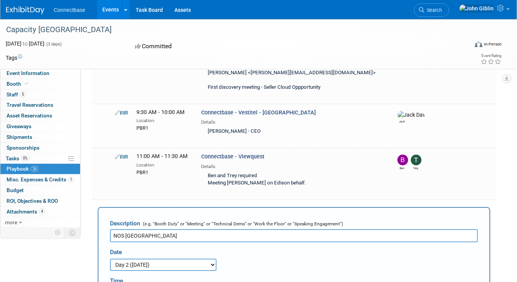
click at [127, 229] on input "NOS [GEOGRAPHIC_DATA]" at bounding box center [294, 235] width 368 height 13
click at [125, 229] on input "NOS [GEOGRAPHIC_DATA]" at bounding box center [294, 235] width 368 height 13
click at [187, 229] on input "NOS ([GEOGRAPHIC_DATA]" at bounding box center [294, 235] width 368 height 13
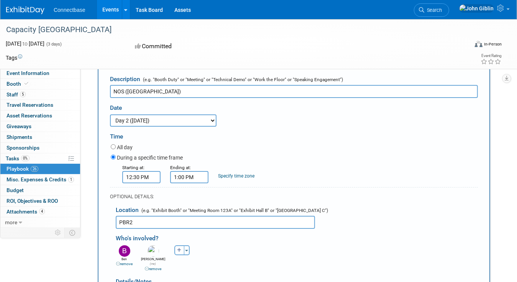
scroll to position [1667, 0]
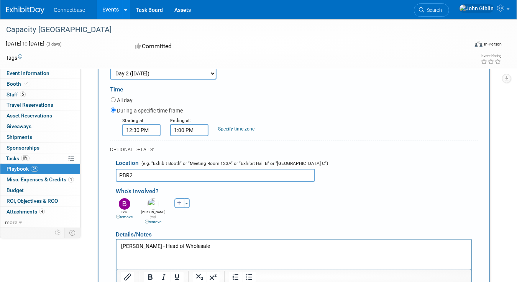
type input "NOS ([GEOGRAPHIC_DATA])"
drag, startPoint x: 120, startPoint y: 246, endPoint x: 454, endPoint y: 397, distance: 366.6
click at [121, 246] on p "[PERSON_NAME] - Head of Wholesale" at bounding box center [294, 246] width 346 height 8
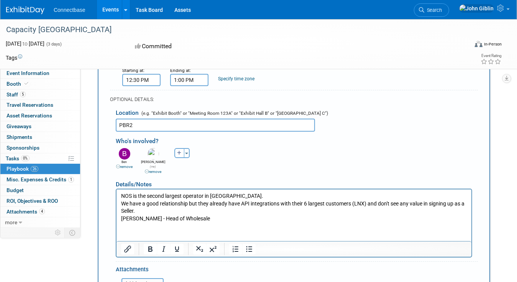
scroll to position [1706, 0]
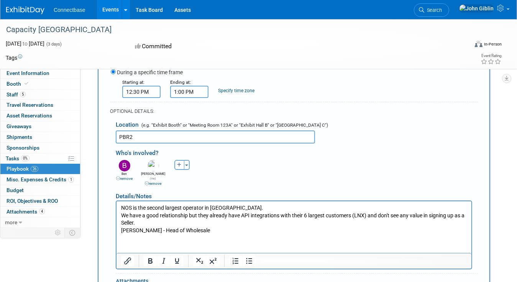
click at [169, 224] on p "We have a good relationship but they already have API integrations with their 6…" at bounding box center [294, 223] width 346 height 23
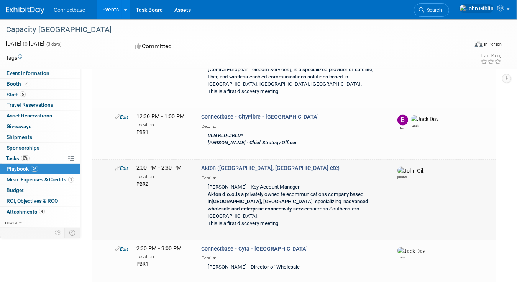
scroll to position [1507, 0]
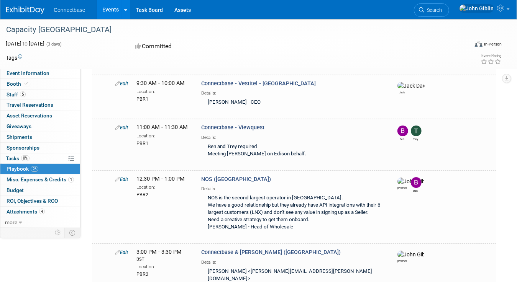
click at [120, 250] on link "Edit" at bounding box center [121, 253] width 13 height 6
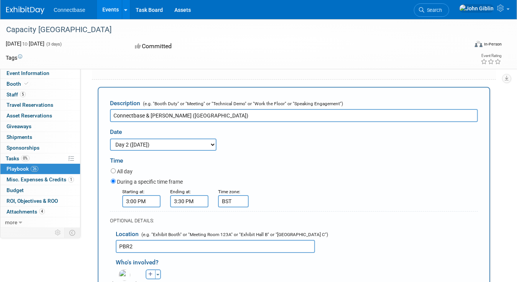
scroll to position [1702, 0]
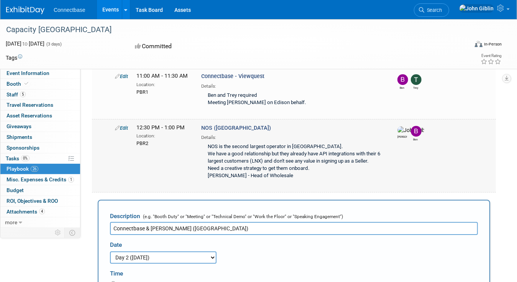
scroll to position [1549, 0]
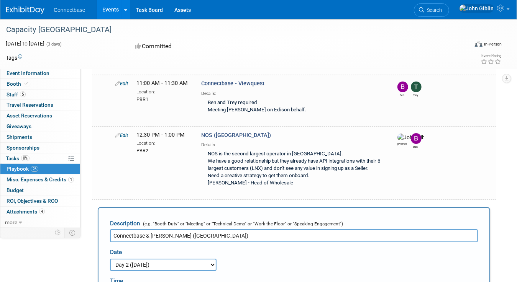
drag, startPoint x: 151, startPoint y: 158, endPoint x: 87, endPoint y: 160, distance: 64.0
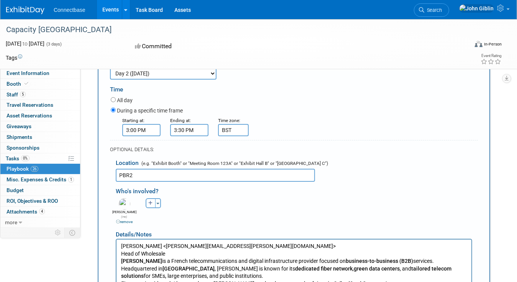
scroll to position [1817, 0]
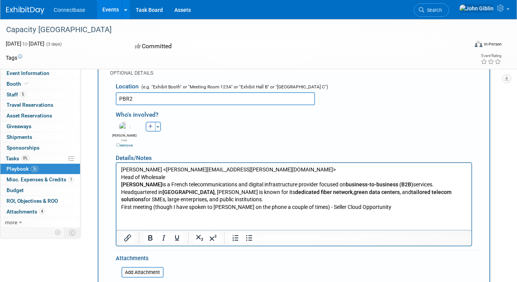
type input "[PERSON_NAME] ([GEOGRAPHIC_DATA])"
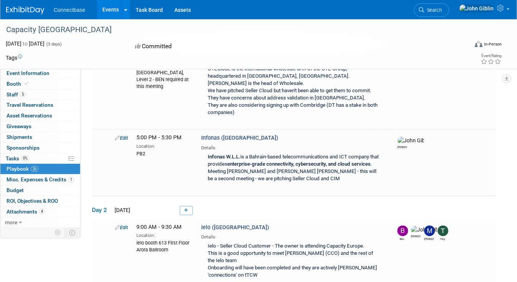
scroll to position [1580, 0]
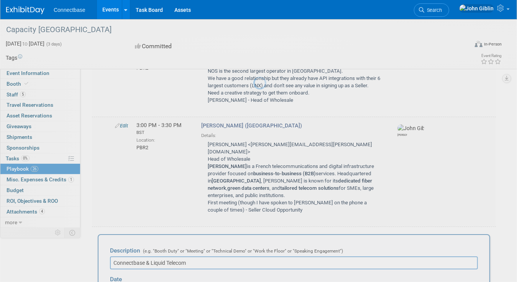
scroll to position [0, 0]
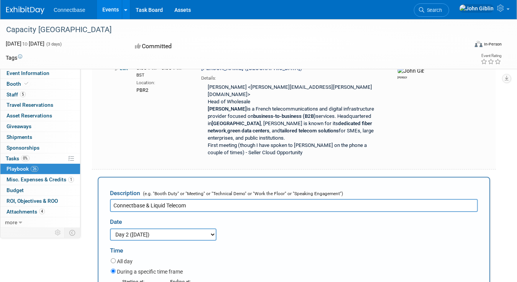
drag, startPoint x: 150, startPoint y: 121, endPoint x: 94, endPoint y: 121, distance: 56.7
click at [158, 199] on input "Liquid Telecom" at bounding box center [294, 205] width 368 height 13
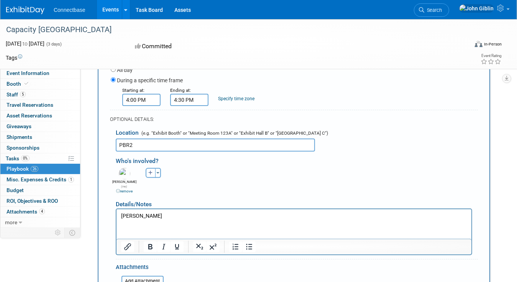
scroll to position [1881, 0]
type input "Liquid Telecom Africa)"
click at [188, 216] on p "[PERSON_NAME]" at bounding box center [294, 216] width 346 height 8
click at [155, 215] on p "[PERSON_NAME] - head of Wholesale" at bounding box center [294, 216] width 346 height 8
click at [226, 216] on p "[PERSON_NAME] - Head of Wholesale" at bounding box center [294, 216] width 346 height 8
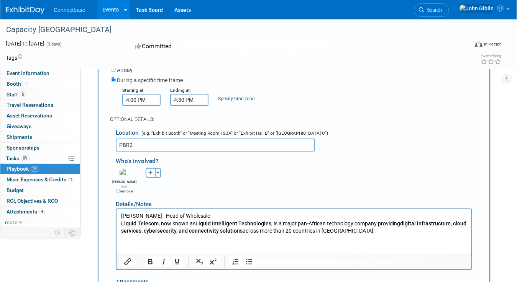
click at [371, 229] on p "Liquid Telecom , now known as Liquid Intelligent Technologies , is a major pan-…" at bounding box center [294, 227] width 346 height 15
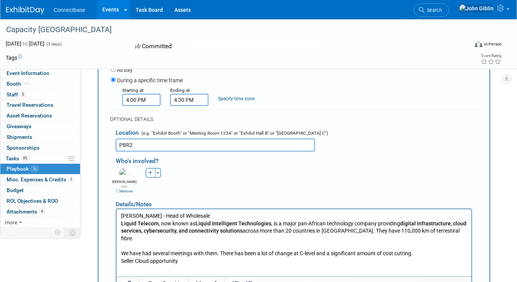
click at [216, 250] on p "We have had several meetings with them. There has been a lot of change at C-lev…" at bounding box center [294, 254] width 346 height 8
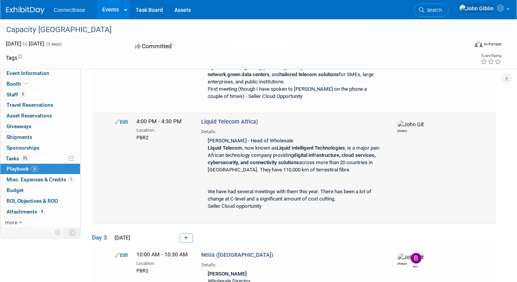
scroll to position [1770, 0]
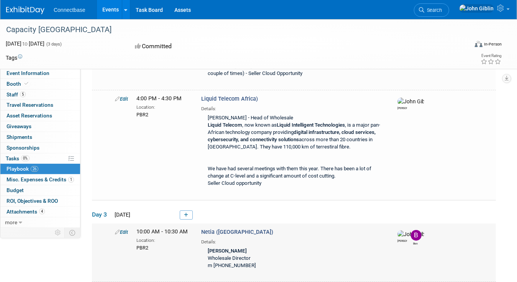
click at [121, 229] on link "Edit" at bounding box center [121, 232] width 13 height 6
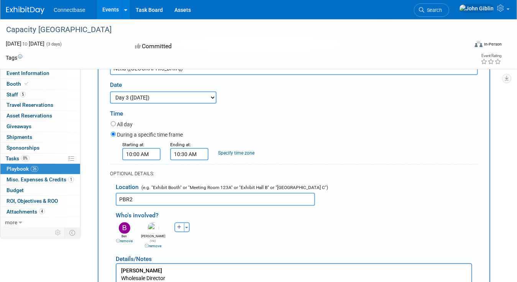
scroll to position [1976, 0]
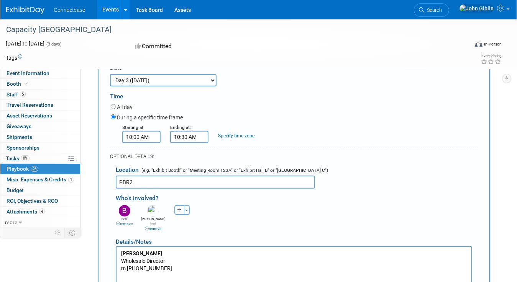
click at [176, 270] on p "[PERSON_NAME] Wholesale Director m [PHONE_NUMBER]" at bounding box center [294, 261] width 346 height 23
click at [207, 248] on html "[PERSON_NAME] Wholesale Director m [PHONE_NUMBER] Netia S.A. is one of the larg…" at bounding box center [293, 271] width 355 height 48
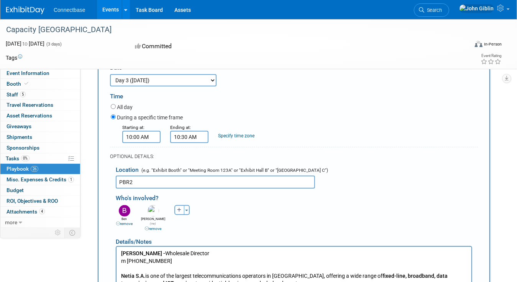
click at [224, 253] on p "[PERSON_NAME] - Wholesale Director m [PHONE_NUMBER]" at bounding box center [294, 257] width 346 height 15
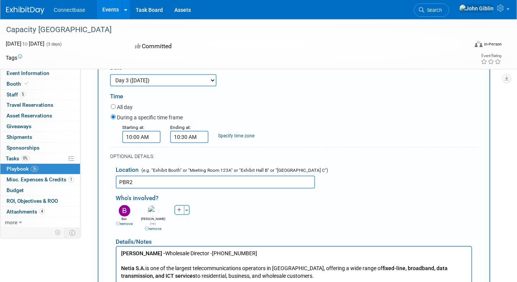
click at [297, 274] on p "Netia S.A. is one of the largest telecommunications operators in [GEOGRAPHIC_DA…" at bounding box center [294, 272] width 346 height 15
drag, startPoint x: 273, startPoint y: 282, endPoint x: 291, endPoint y: 283, distance: 17.6
click at [291, 282] on p "We have pitched Seller Cloud and for the first time we got some traction with t…" at bounding box center [294, 284] width 346 height 8
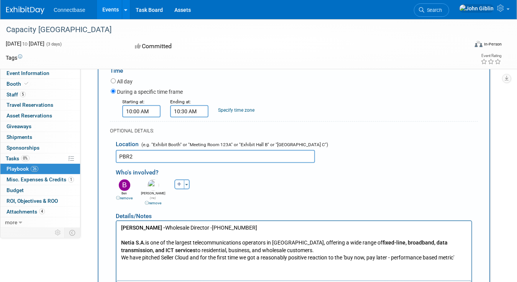
scroll to position [2014, 0]
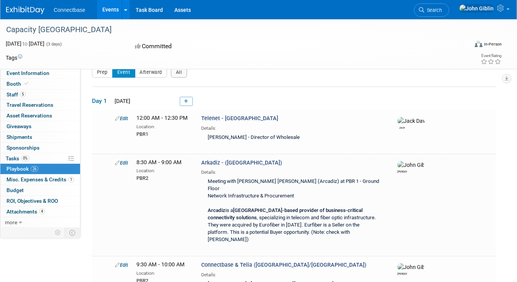
scroll to position [0, 0]
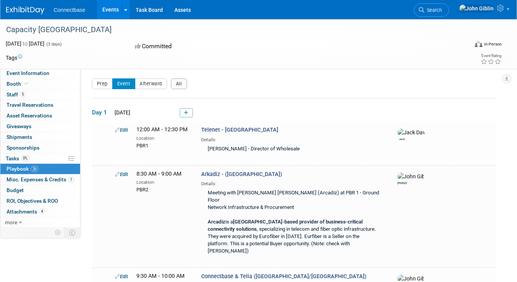
drag, startPoint x: 122, startPoint y: 174, endPoint x: 191, endPoint y: 198, distance: 72.9
click at [122, 174] on link "Edit" at bounding box center [121, 175] width 13 height 6
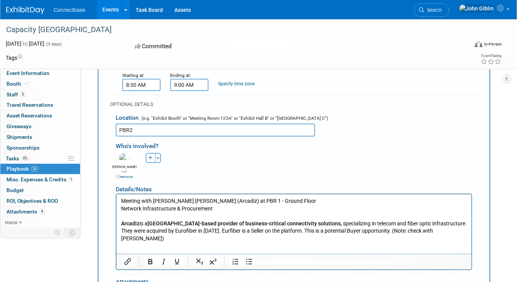
scroll to position [268, 0]
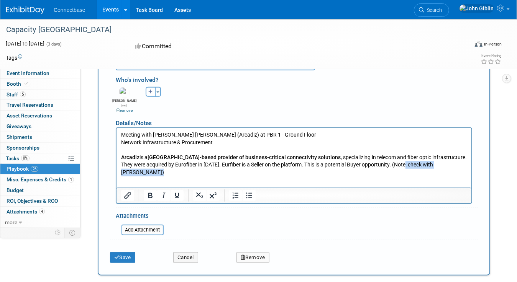
drag, startPoint x: 383, startPoint y: 164, endPoint x: 447, endPoint y: 165, distance: 63.6
click at [447, 165] on p "Meeting with [PERSON_NAME] [PERSON_NAME] (Arcadiz) at PBR 1 - Ground Floor Netw…" at bounding box center [294, 153] width 346 height 45
click at [425, 172] on html "Meeting with [PERSON_NAME] [PERSON_NAME] (Arcadiz) at PBR 1 - Ground Floor Netw…" at bounding box center [293, 152] width 355 height 48
click at [447, 164] on p "Meeting with [PERSON_NAME] [PERSON_NAME] (Arcadiz) at PBR 1 - Ground Floor Netw…" at bounding box center [294, 153] width 346 height 45
click at [122, 252] on button "Save" at bounding box center [122, 257] width 25 height 11
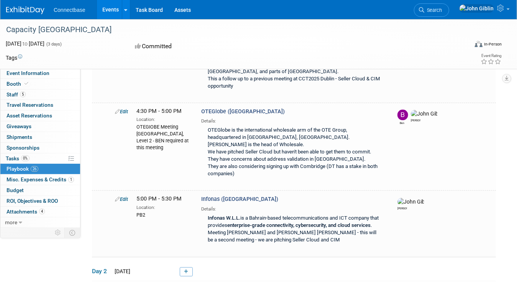
scroll to position [1148, 0]
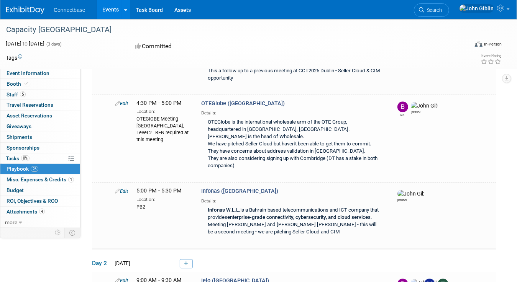
click at [187, 262] on icon at bounding box center [186, 264] width 4 height 5
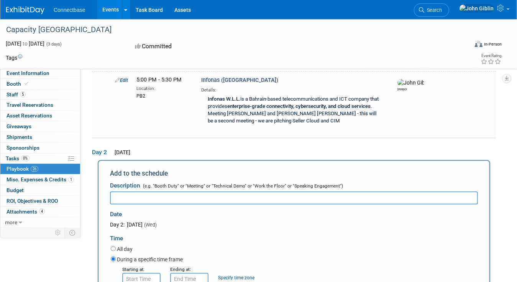
scroll to position [0, 0]
drag, startPoint x: 153, startPoint y: 131, endPoint x: 149, endPoint y: 131, distance: 4.6
click at [149, 191] on input "Nour Global (Gluf Region)" at bounding box center [294, 197] width 368 height 13
click at [175, 191] on input "Nour Global (Gluf Region)" at bounding box center [294, 197] width 368 height 13
drag, startPoint x: 154, startPoint y: 130, endPoint x: 162, endPoint y: 124, distance: 9.3
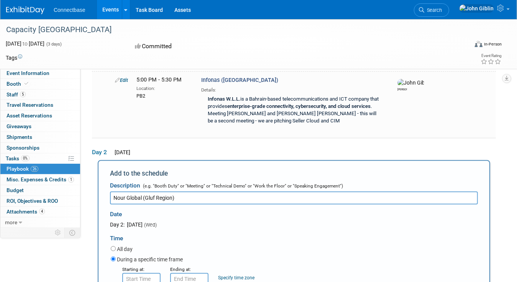
click at [146, 191] on input "Nour Global (Gluf Region)" at bounding box center [294, 197] width 368 height 13
click at [147, 191] on input "Nour Global (GMENA Region)" at bounding box center [294, 197] width 368 height 13
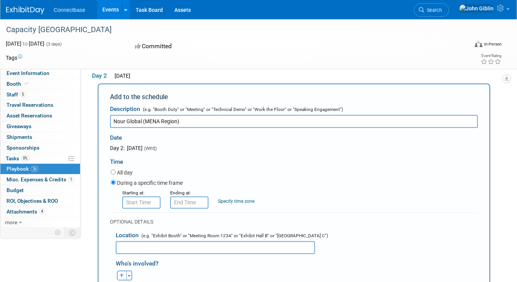
type input "Nour Global (MENA Region)"
click at [171, 241] on input "text" at bounding box center [215, 247] width 199 height 13
type input "PBR2"
click at [129, 271] on button "Toggle Dropdown" at bounding box center [129, 276] width 6 height 10
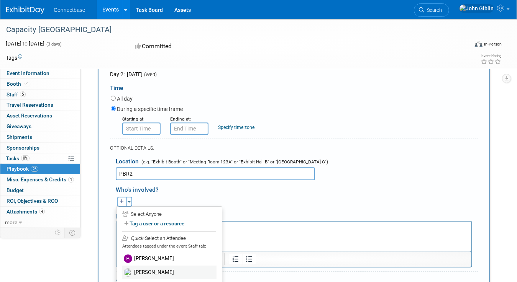
scroll to position [1412, 0]
